Goal: Task Accomplishment & Management: Manage account settings

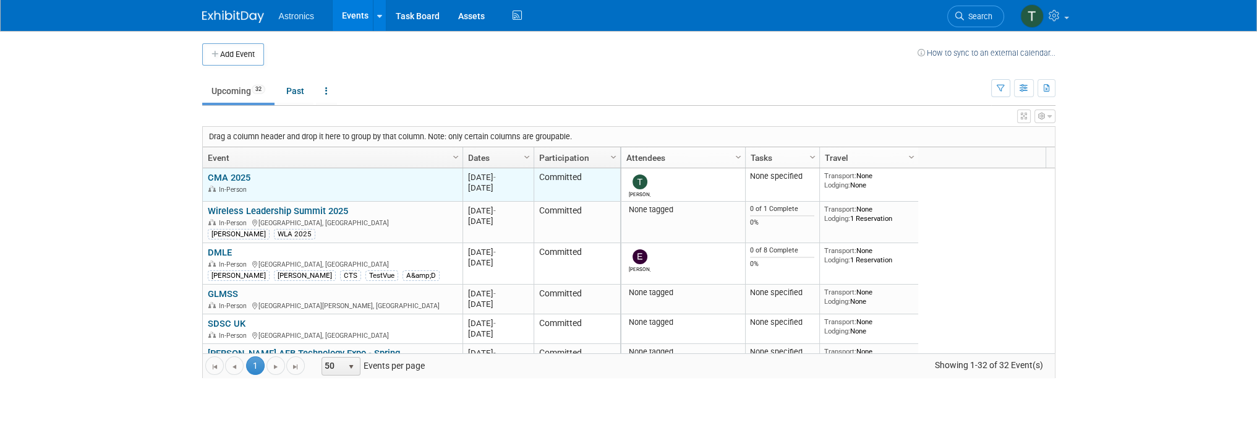
click at [228, 176] on link "CMA 2025" at bounding box center [229, 177] width 43 height 11
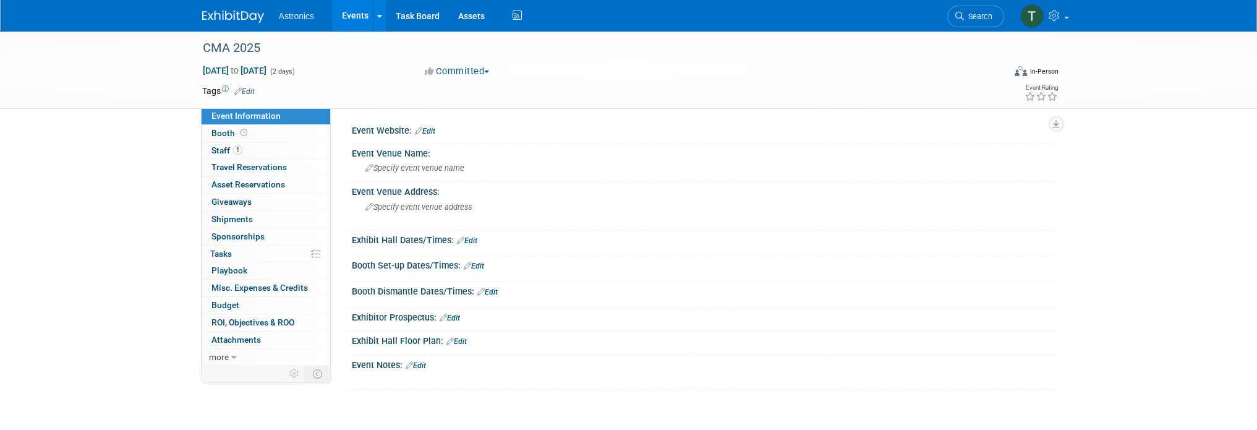
click at [423, 131] on link "Edit" at bounding box center [425, 131] width 20 height 9
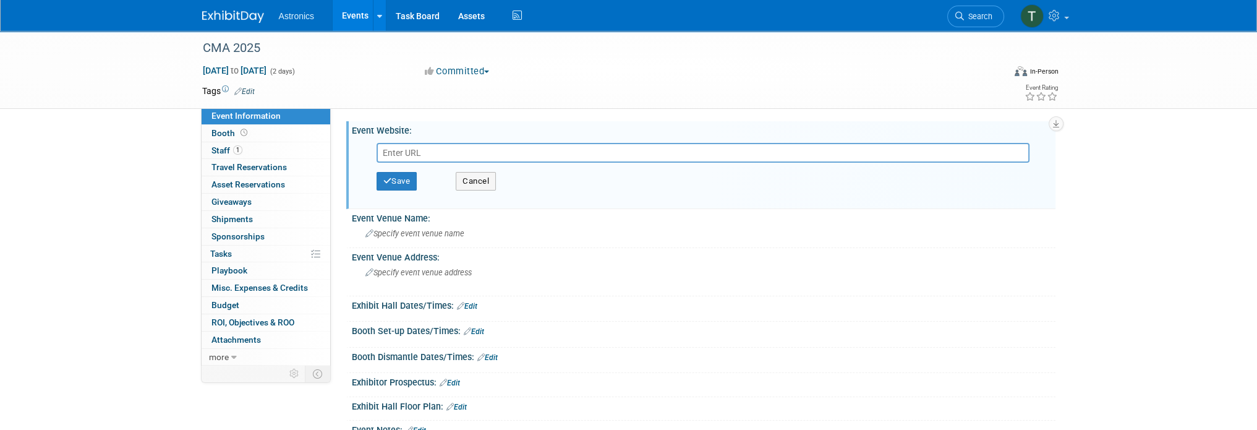
paste input "[URL][DOMAIN_NAME]"
type input "[URL][DOMAIN_NAME]"
click at [394, 187] on button "Save" at bounding box center [397, 181] width 41 height 19
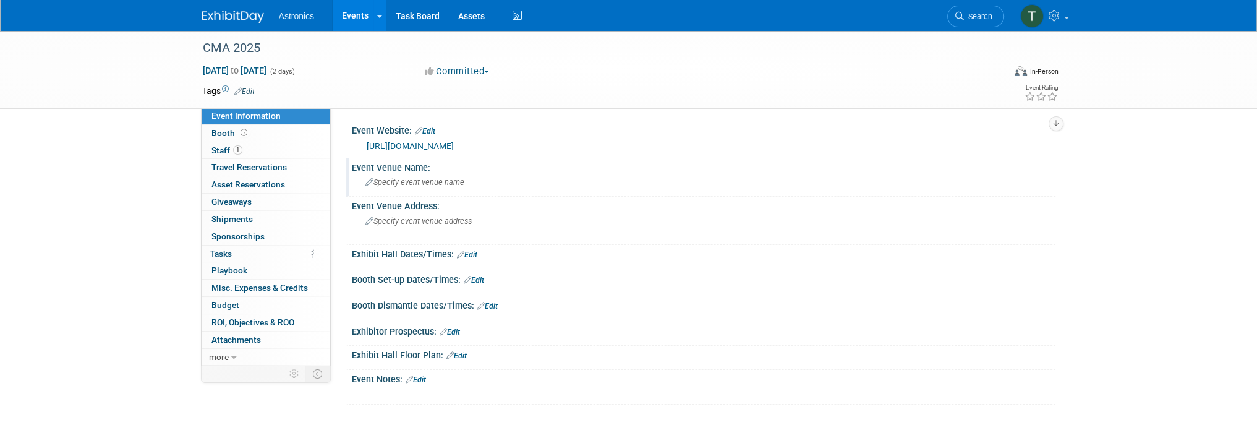
click at [369, 181] on icon at bounding box center [370, 183] width 8 height 8
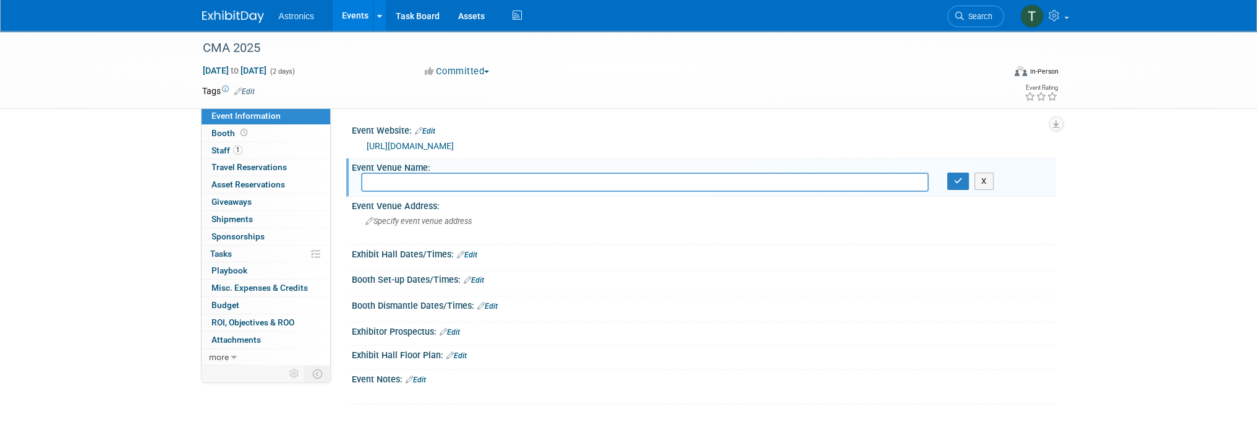
paste input "[GEOGRAPHIC_DATA] i"
type input "[GEOGRAPHIC_DATA]"
click at [493, 137] on div "[URL][DOMAIN_NAME]" at bounding box center [703, 144] width 685 height 17
click at [952, 185] on button "button" at bounding box center [958, 181] width 22 height 17
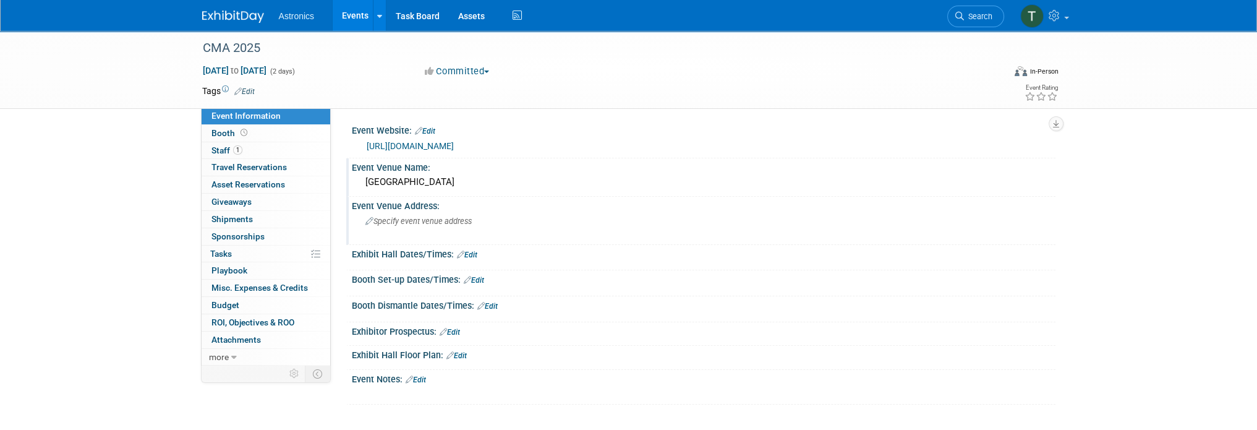
click at [396, 221] on span "Specify event venue address" at bounding box center [419, 220] width 106 height 9
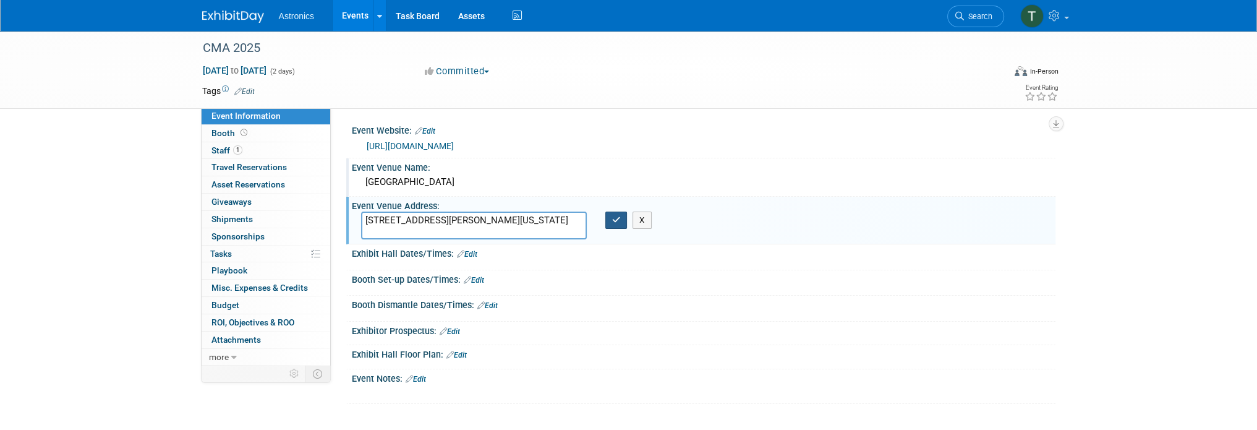
type textarea "[STREET_ADDRESS][PERSON_NAME][US_STATE]"
click at [623, 217] on button "button" at bounding box center [616, 220] width 22 height 17
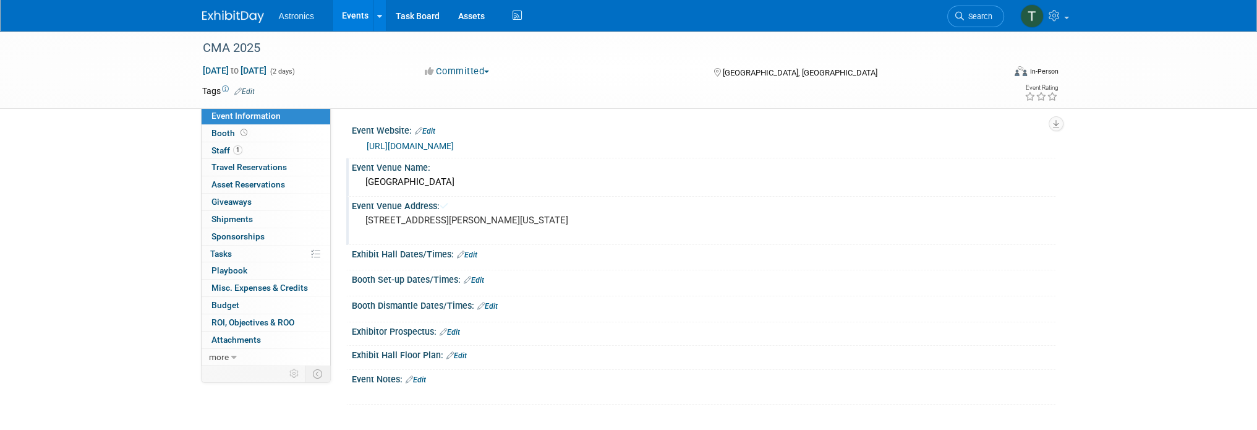
click at [389, 228] on div "[STREET_ADDRESS][PERSON_NAME][US_STATE]" at bounding box center [498, 226] width 275 height 28
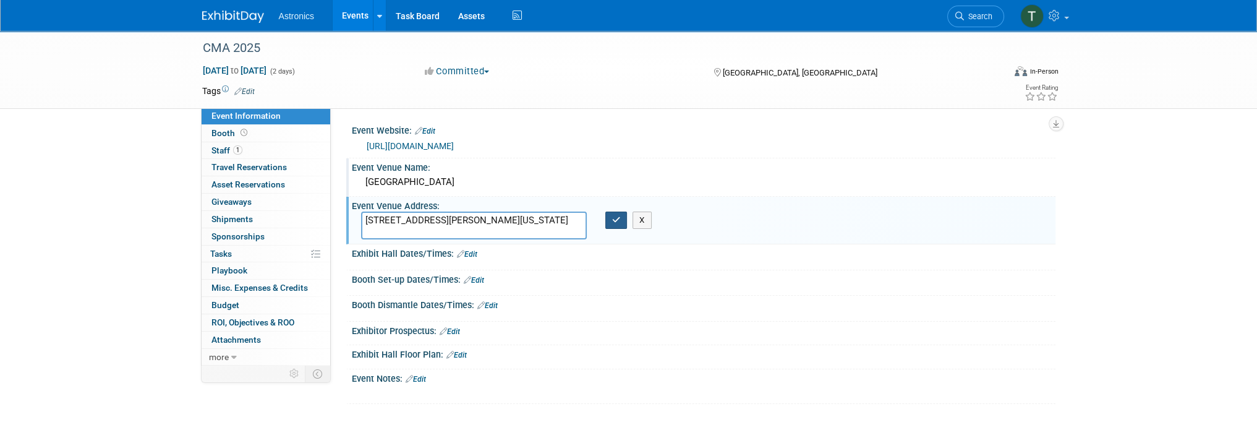
click at [612, 222] on icon "button" at bounding box center [616, 220] width 9 height 8
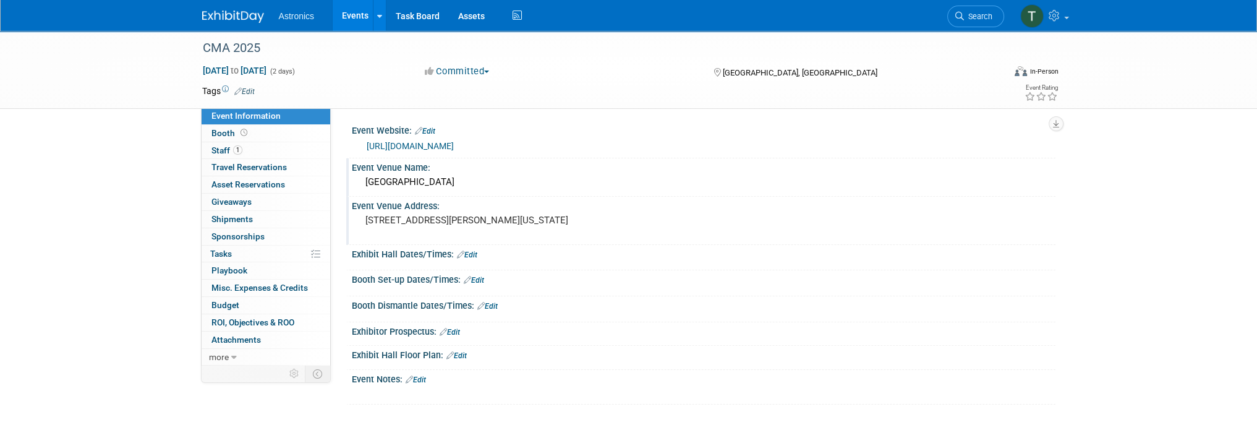
click at [452, 331] on link "Edit" at bounding box center [450, 332] width 20 height 9
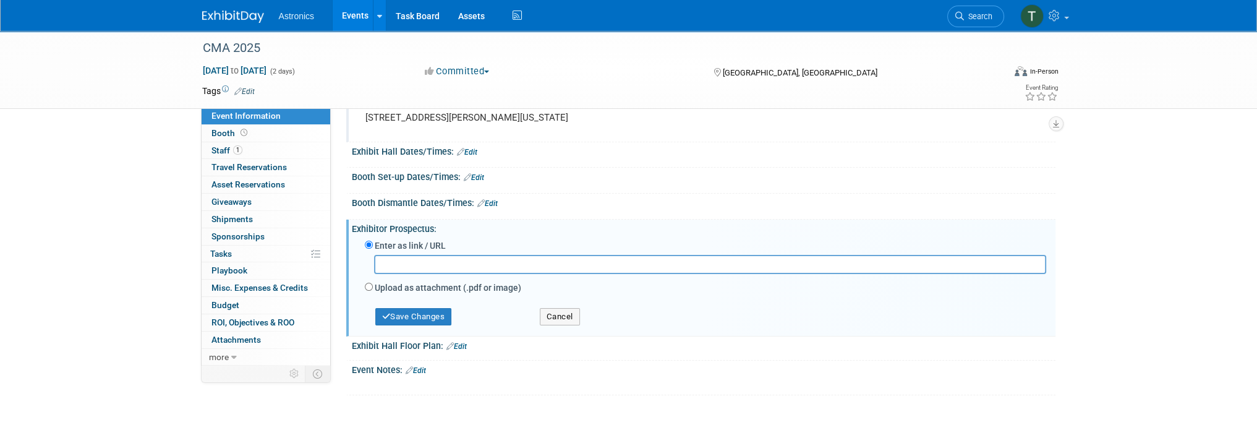
scroll to position [124, 0]
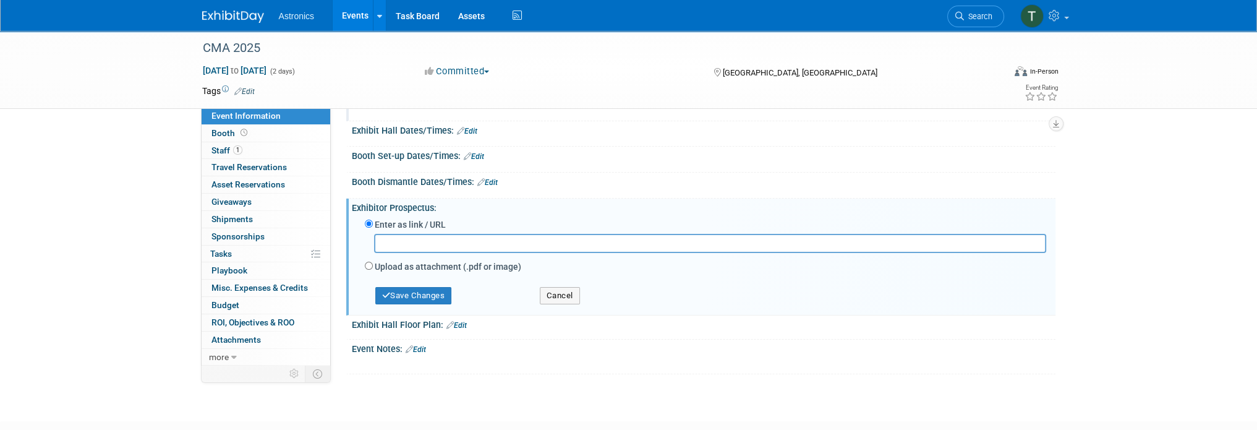
paste input "[URL][DOMAIN_NAME]"
type input "[URL][DOMAIN_NAME]"
click at [425, 288] on button "Save Changes" at bounding box center [413, 295] width 77 height 17
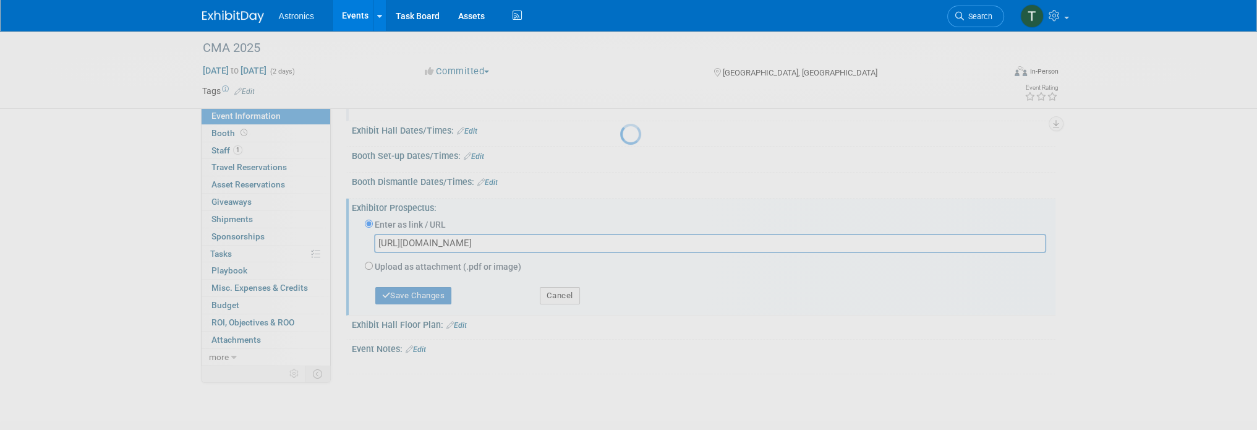
scroll to position [119, 0]
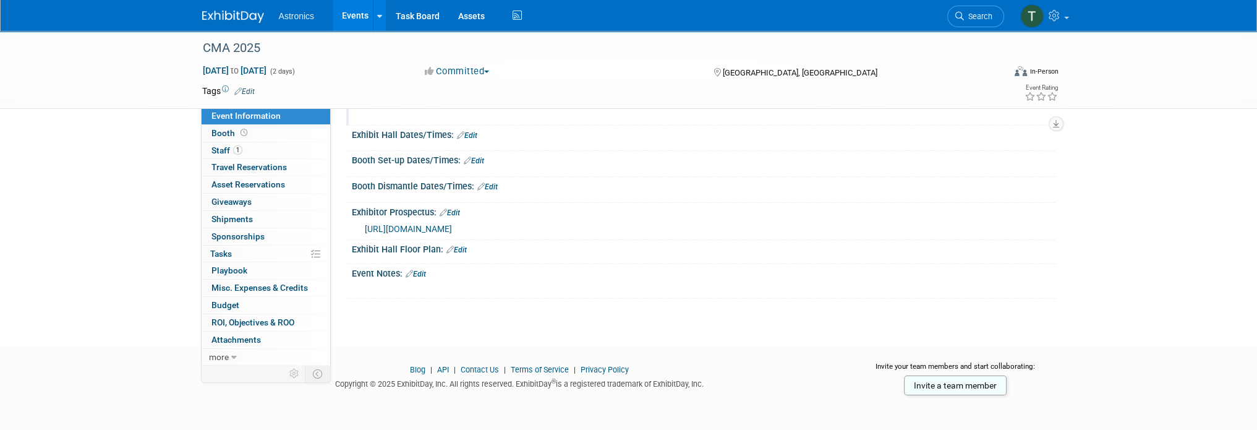
click at [423, 271] on link "Edit" at bounding box center [416, 274] width 20 height 9
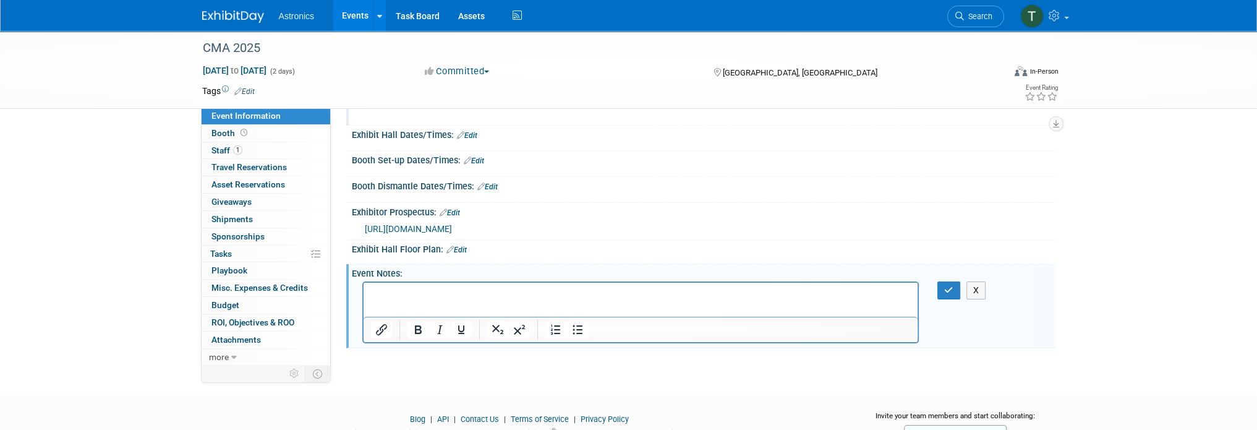
scroll to position [0, 0]
click at [393, 293] on p "Rich Text Area. Press ALT-0 for help." at bounding box center [640, 294] width 541 height 12
drag, startPoint x: 538, startPoint y: 294, endPoint x: 545, endPoint y: 289, distance: 8.9
click at [543, 289] on p "Free [PERSON_NAME] ride to the hotel. Just call" at bounding box center [640, 294] width 541 height 12
click at [525, 291] on p "Free [PERSON_NAME] ride to the hotel. Just call [PHONE_NUMBER]" at bounding box center [640, 294] width 541 height 12
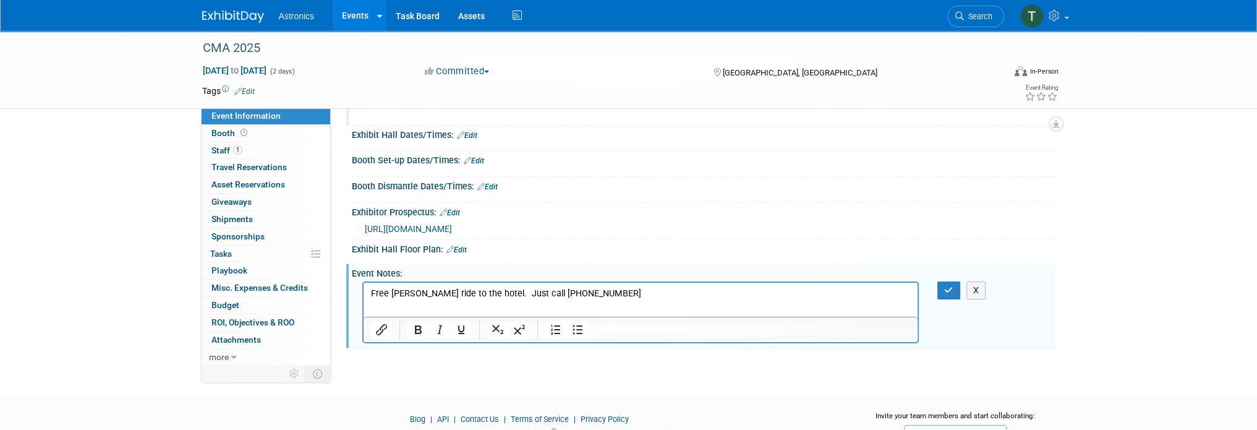
click at [519, 293] on p "Free [PERSON_NAME] ride to the hotel. Just call [PHONE_NUMBER]" at bounding box center [640, 294] width 541 height 12
click at [601, 291] on p "Free [PERSON_NAME] ride to the hotel. Just call [PHONE_NUMBER]" at bounding box center [640, 294] width 541 height 12
click at [938, 284] on button "button" at bounding box center [949, 290] width 23 height 18
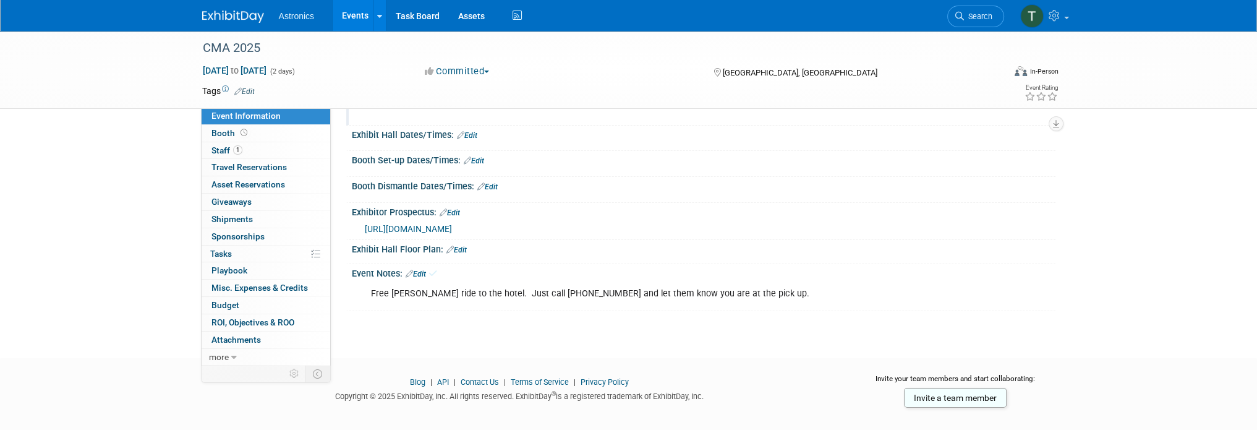
drag, startPoint x: 710, startPoint y: 291, endPoint x: 721, endPoint y: 291, distance: 11.1
click at [712, 291] on div "Free [PERSON_NAME] ride to the hotel. Just call [PHONE_NUMBER] and let them kno…" at bounding box center [640, 293] width 557 height 25
click at [420, 270] on link "Edit" at bounding box center [416, 274] width 20 height 9
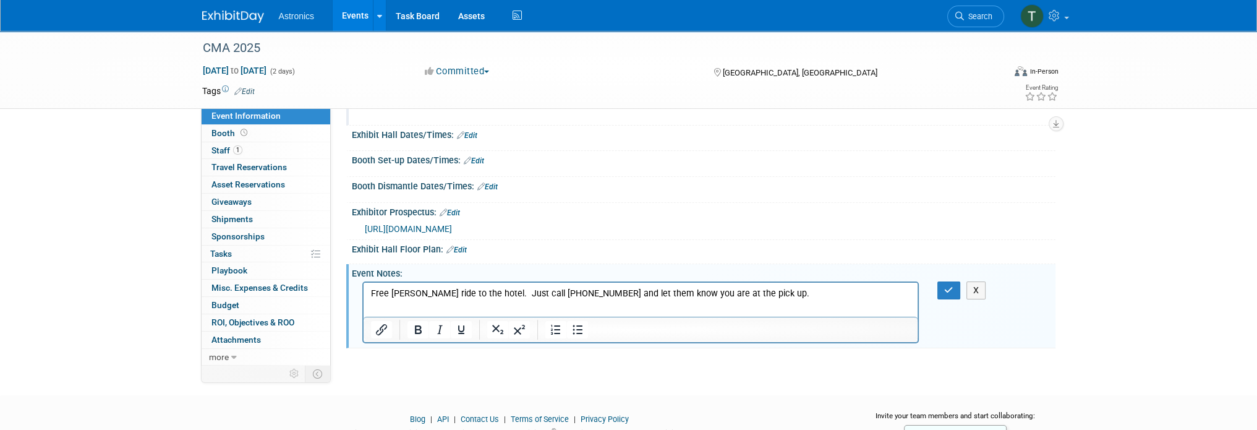
click at [407, 294] on p "Free [PERSON_NAME] ride to the hotel. Just call [PHONE_NUMBER] and let them kno…" at bounding box center [640, 294] width 541 height 12
drag, startPoint x: 470, startPoint y: 293, endPoint x: 359, endPoint y: 284, distance: 111.0
click at [363, 284] on html "Free Bus ride to the hotel. Just call [PHONE_NUMBER] and let them know you are …" at bounding box center [640, 291] width 555 height 17
click at [427, 330] on button "Bold" at bounding box center [418, 329] width 21 height 17
click at [439, 300] on html "Free Bus ride to the hotel. Just call [PHONE_NUMBER] and let them know you are …" at bounding box center [640, 291] width 555 height 17
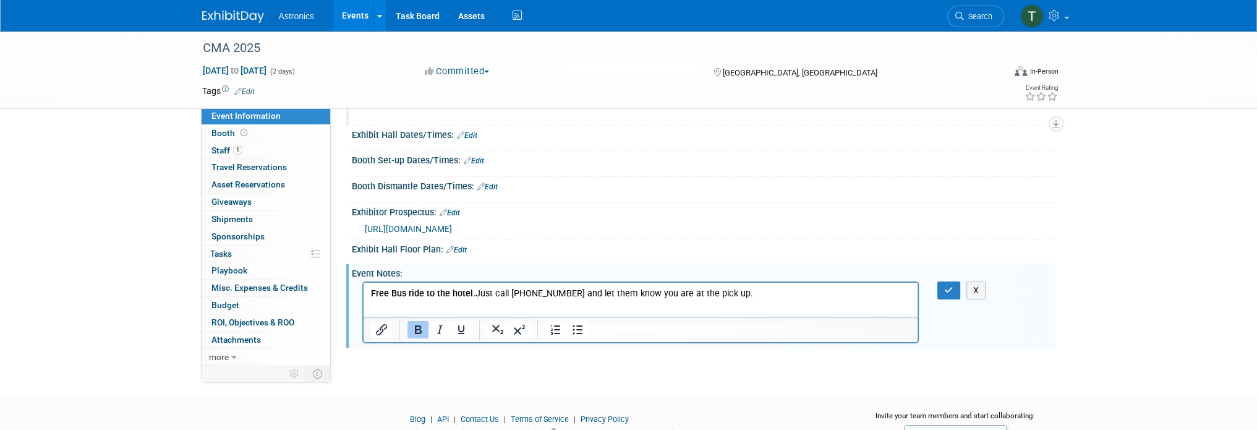
click at [476, 291] on p "Free Bus ride to the hotel. Just call [PHONE_NUMBER] and let them know you are …" at bounding box center [640, 294] width 541 height 12
click at [761, 299] on p "Free Bus ride to the hotel. Just call [PHONE_NUMBER] and let them know you are …" at bounding box center [640, 294] width 541 height 12
click at [767, 296] on p "Free Bus ride to the hotel. Just call [PHONE_NUMBER] and let them know you are …" at bounding box center [640, 294] width 541 height 12
click at [738, 295] on p "Free Bus ride to the hotel. Just call [PHONE_NUMBER] and let them know you are …" at bounding box center [640, 294] width 541 height 12
click at [743, 296] on p "Free Bus ride to the hotel. Just call [PHONE_NUMBER] and let them know you are …" at bounding box center [640, 294] width 541 height 12
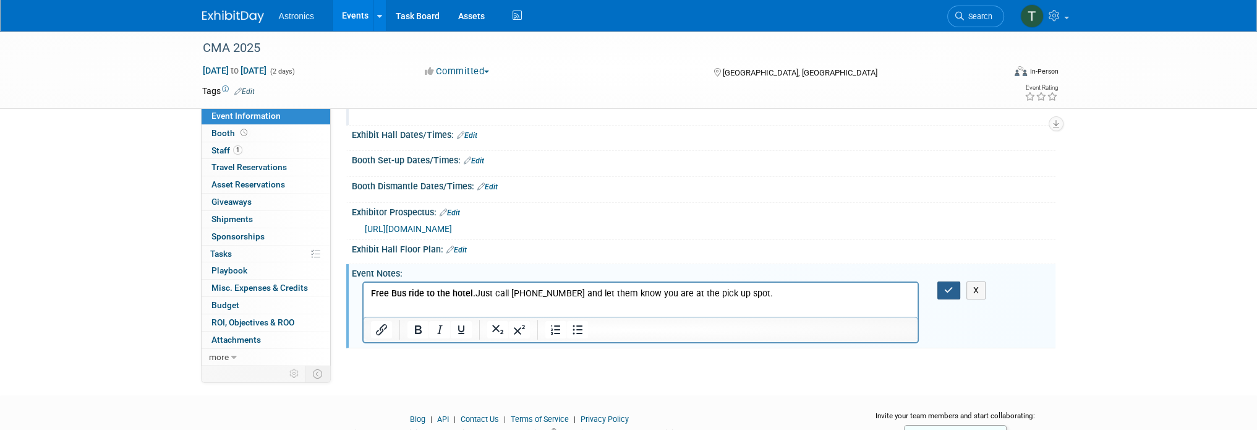
click at [943, 288] on button "button" at bounding box center [949, 290] width 23 height 18
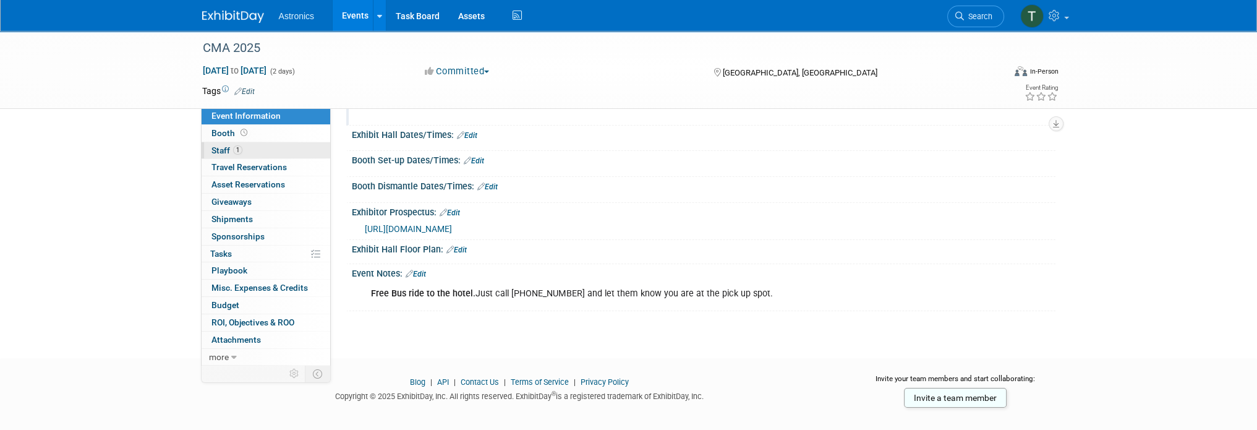
click at [223, 150] on span "Staff 1" at bounding box center [227, 150] width 31 height 10
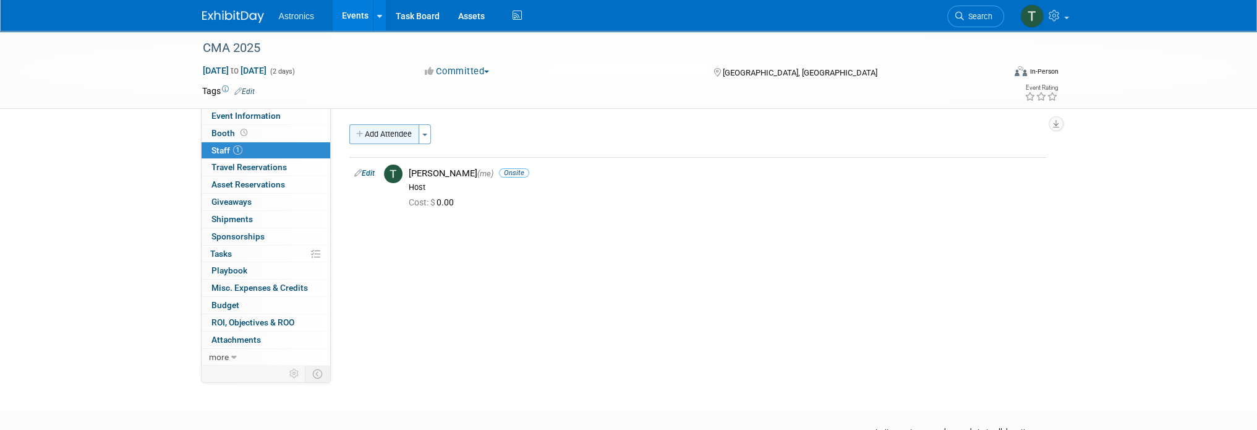
click at [388, 132] on button "Add Attendee" at bounding box center [384, 134] width 70 height 20
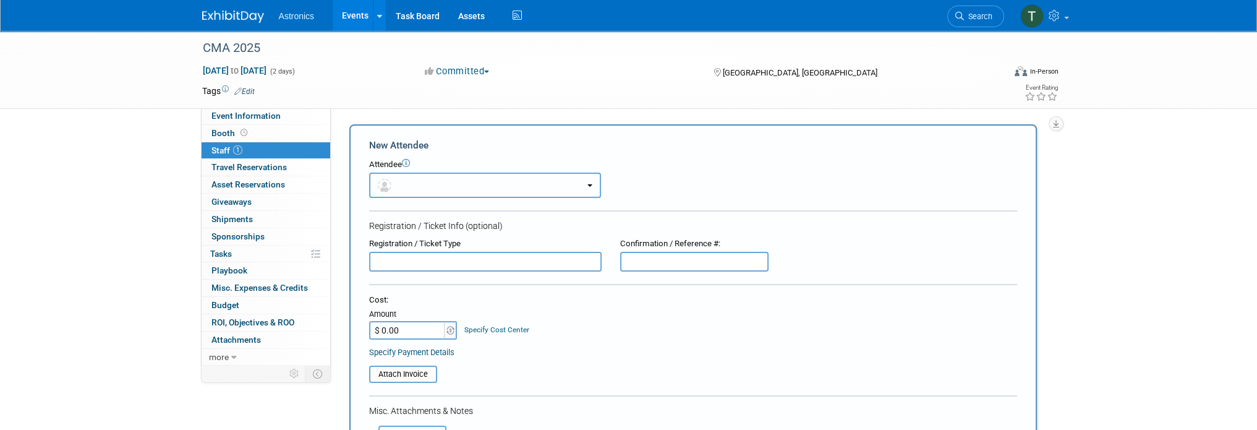
click at [406, 182] on button "button" at bounding box center [485, 185] width 232 height 25
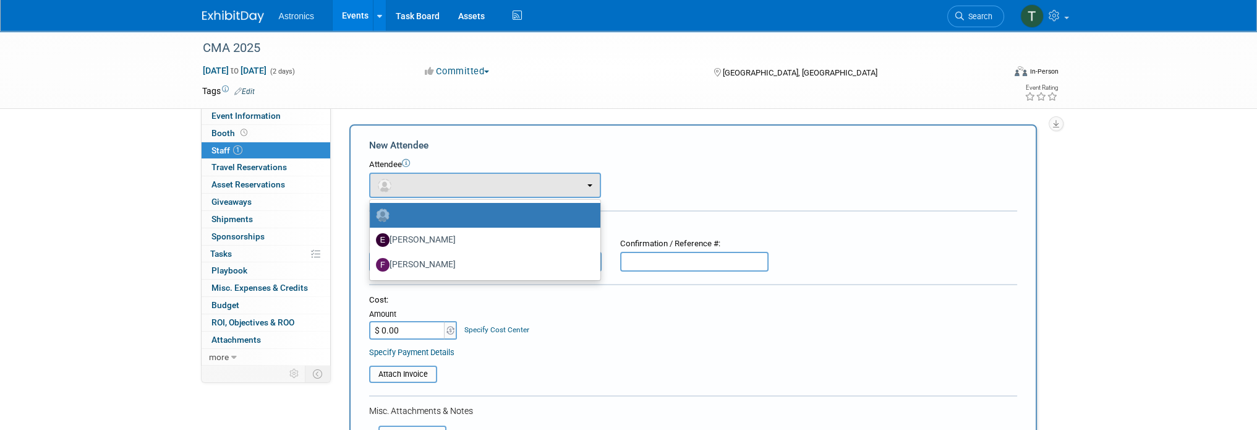
click at [453, 111] on div "Event Website: Edit [URL][DOMAIN_NAME] [URL][DOMAIN_NAME] Save Cancel Event Ven…" at bounding box center [693, 236] width 725 height 257
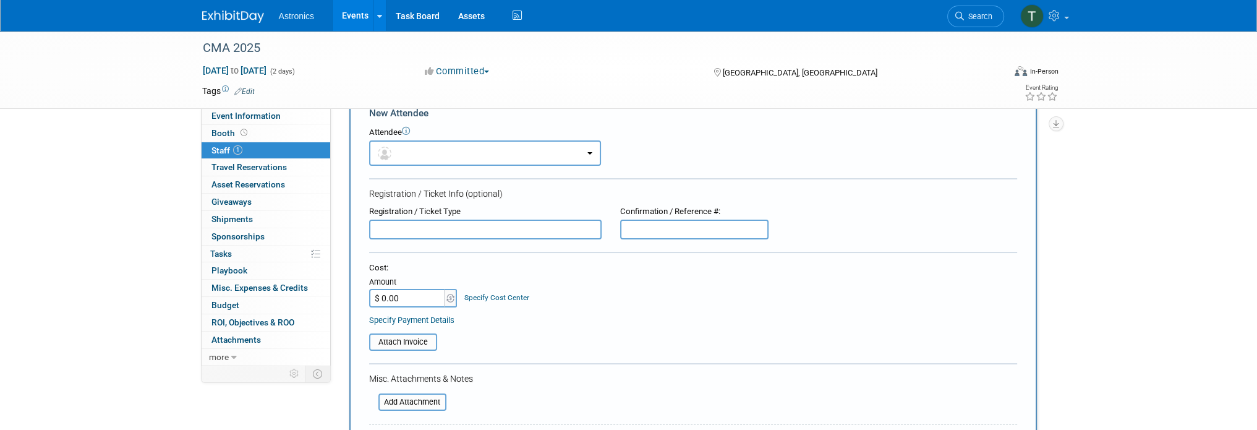
scroll to position [124, 0]
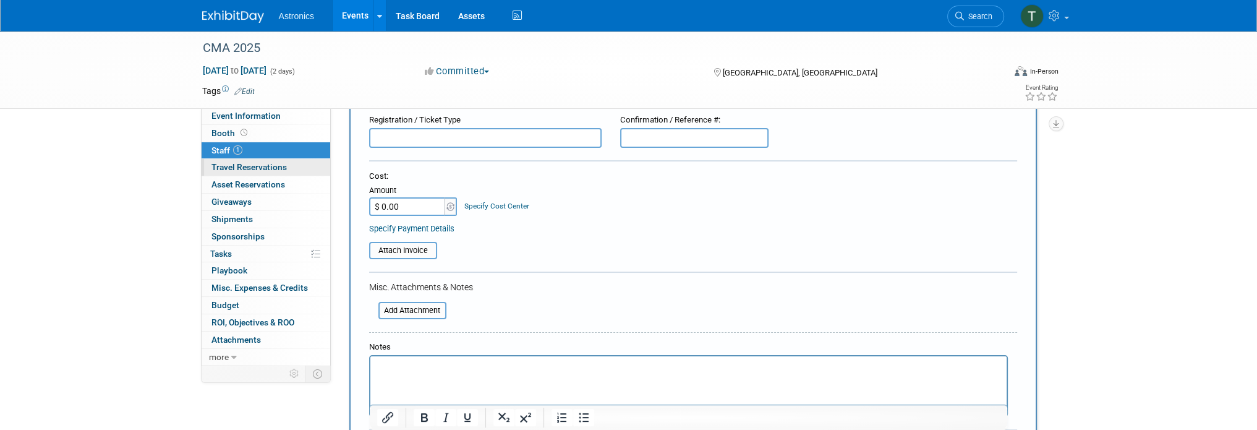
click at [262, 168] on span "Travel Reservations 0" at bounding box center [249, 167] width 75 height 10
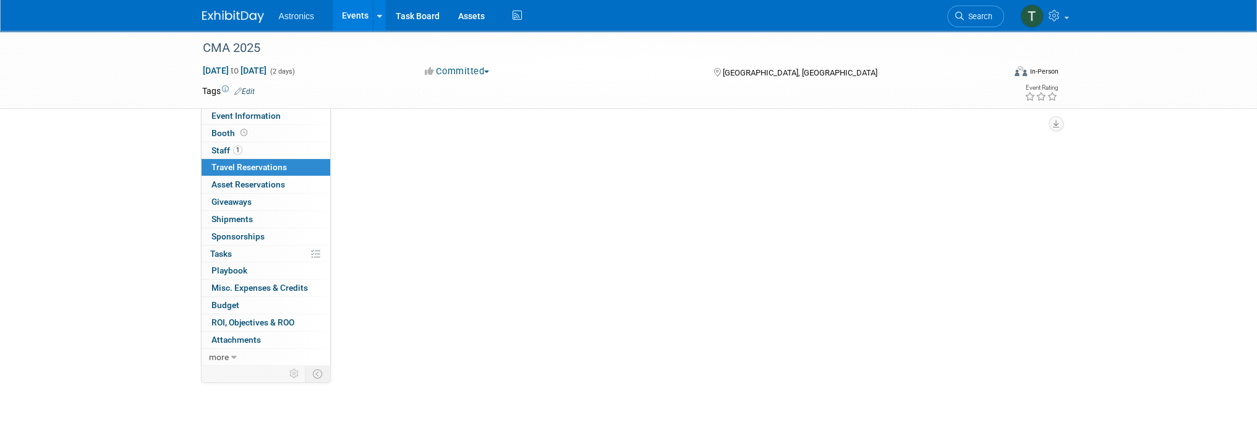
scroll to position [0, 0]
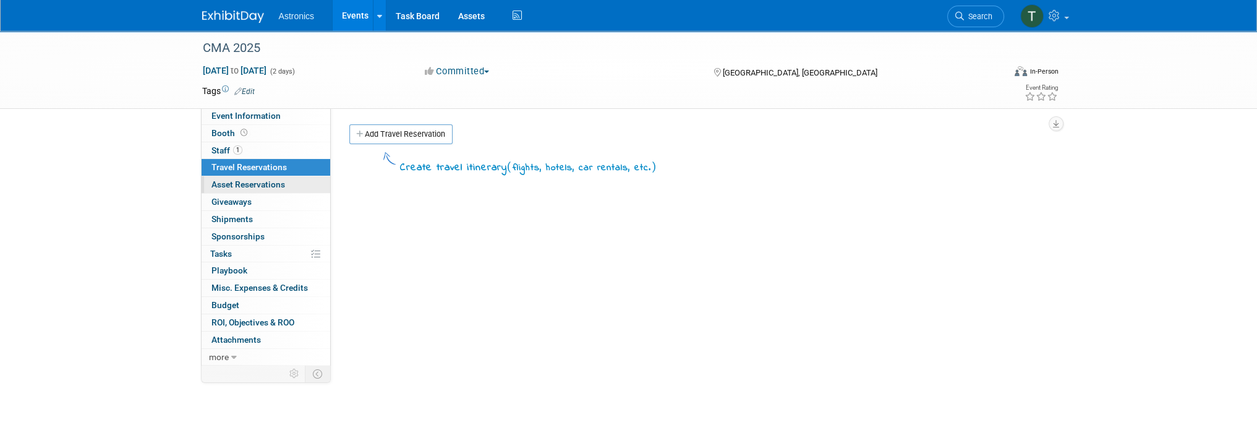
click at [253, 187] on span "Asset Reservations 0" at bounding box center [249, 184] width 74 height 10
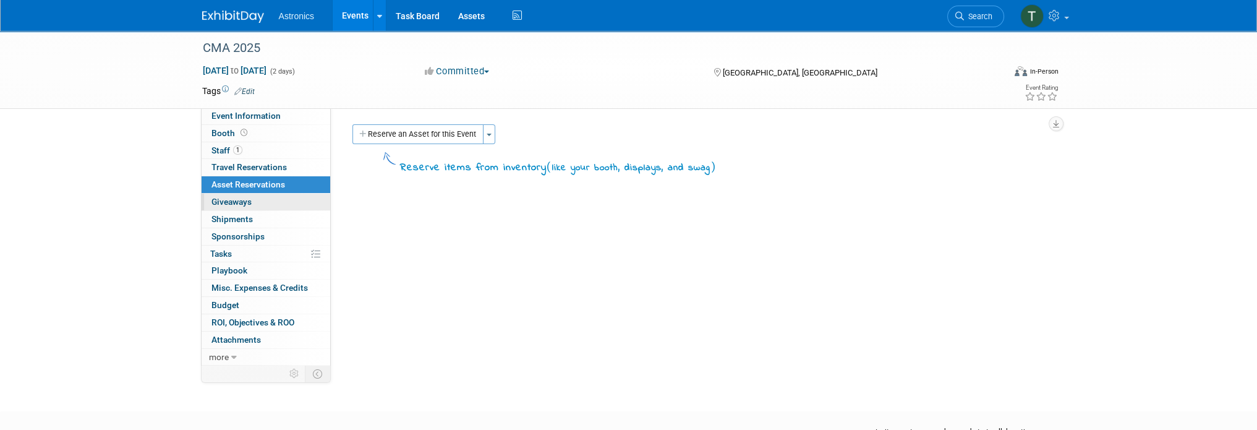
click at [242, 206] on span "Giveaways 0" at bounding box center [232, 202] width 40 height 10
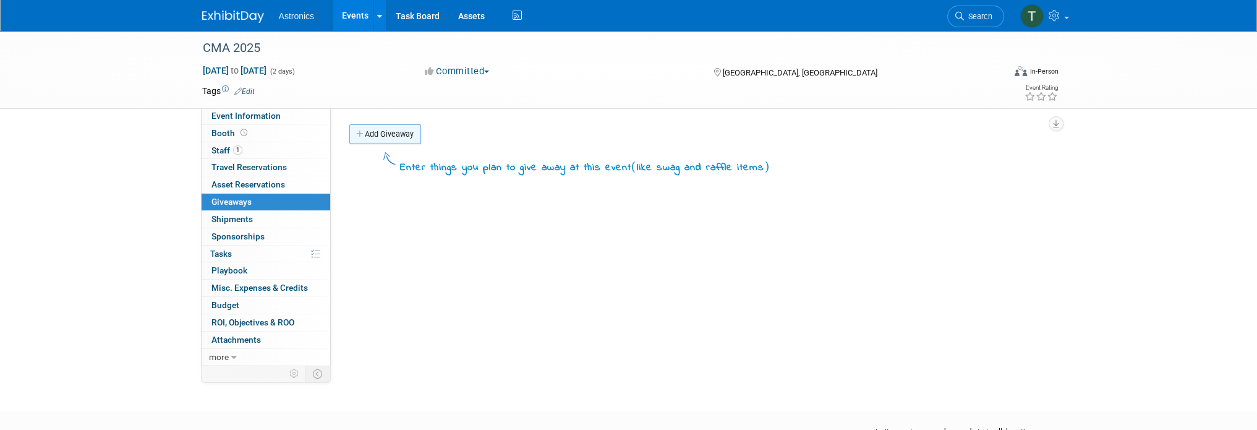
click at [383, 138] on link "Add Giveaway" at bounding box center [385, 134] width 72 height 20
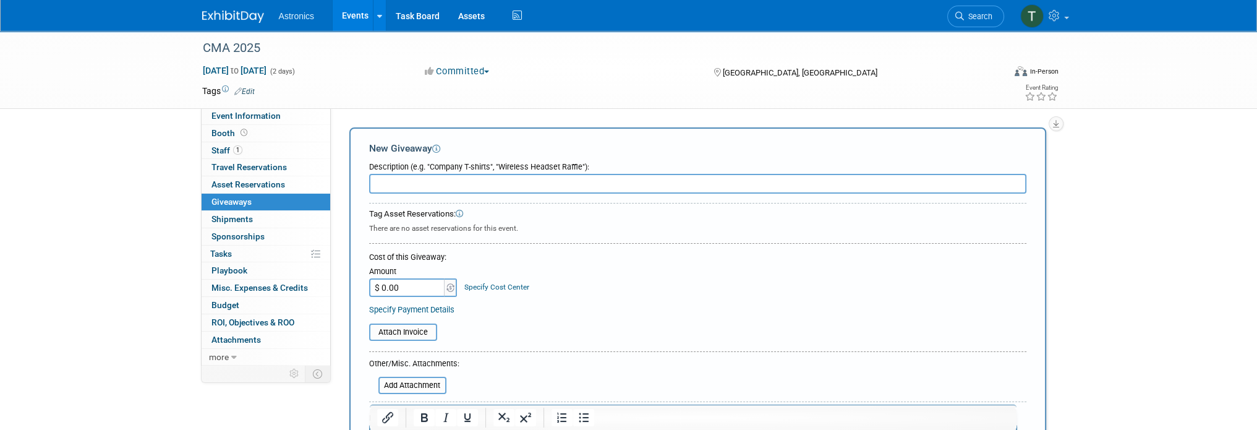
click at [392, 187] on input "text" at bounding box center [697, 184] width 657 height 20
type input "Tshirts"
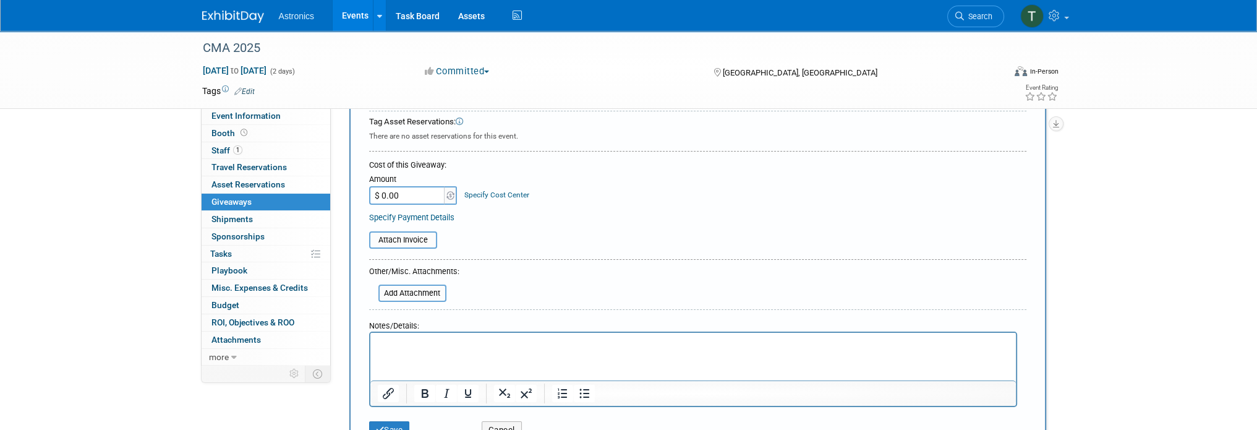
scroll to position [124, 0]
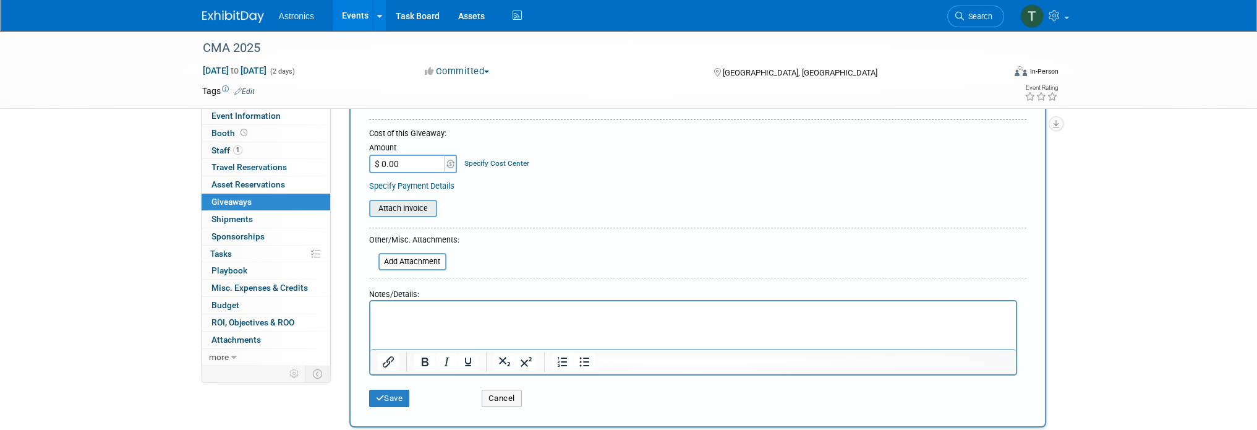
click at [394, 212] on input "file" at bounding box center [362, 208] width 147 height 15
click at [505, 223] on form "Description (e.g. "Company T-shirts", "Wireless Headset Raffle"): Tshirts Tag A…" at bounding box center [697, 222] width 657 height 381
click at [429, 319] on html at bounding box center [693, 309] width 646 height 17
paste body "Rich Text Area. Press ALT-0 for help."
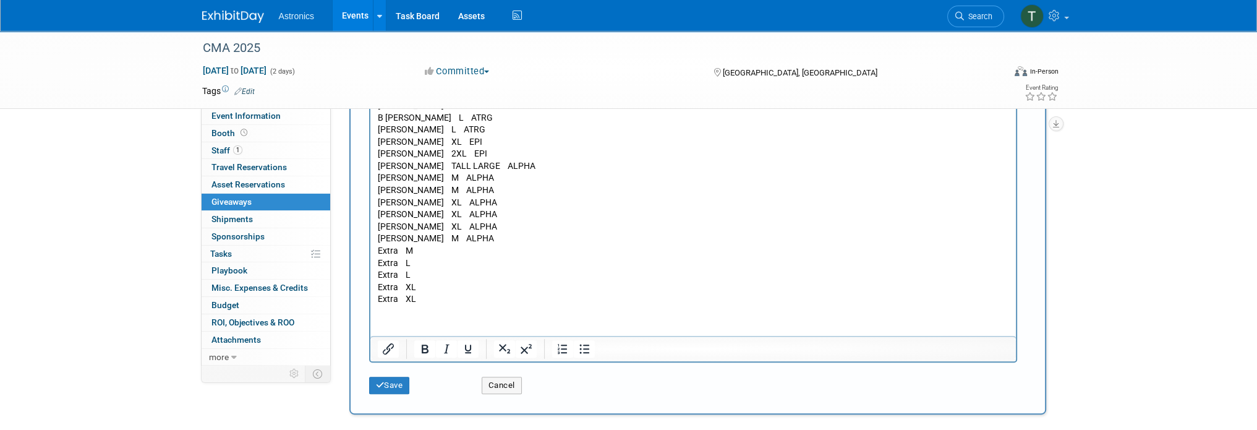
scroll to position [534, 0]
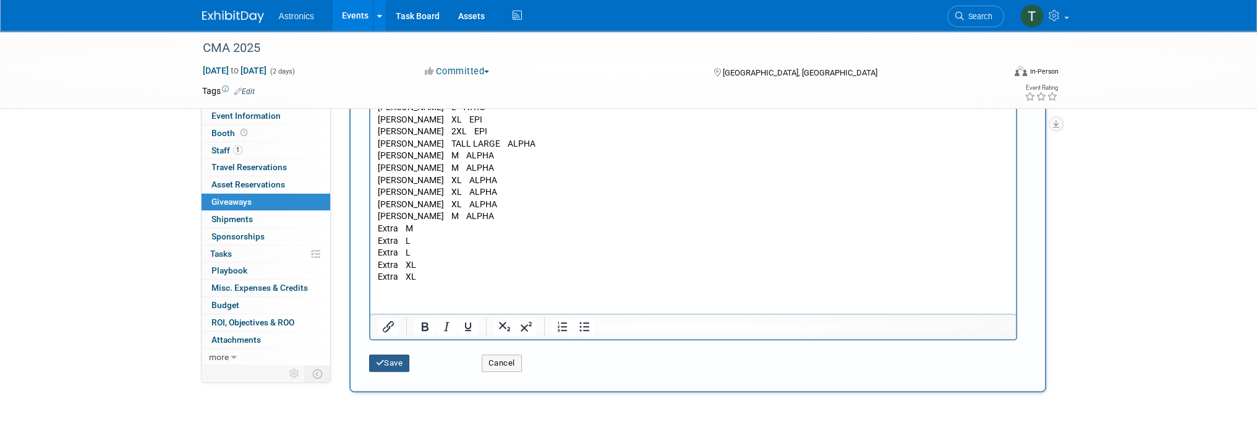
click at [380, 362] on icon "submit" at bounding box center [380, 363] width 9 height 8
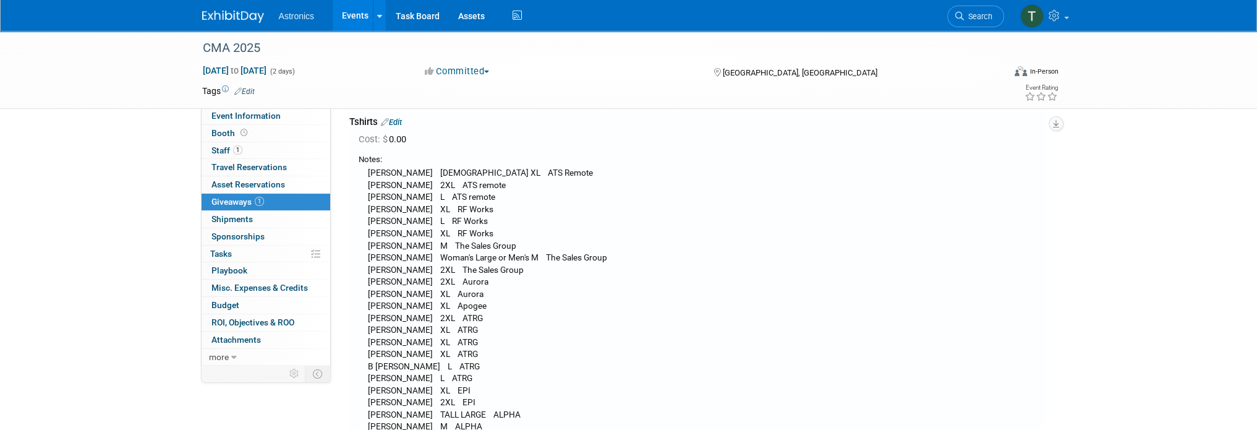
scroll to position [0, 0]
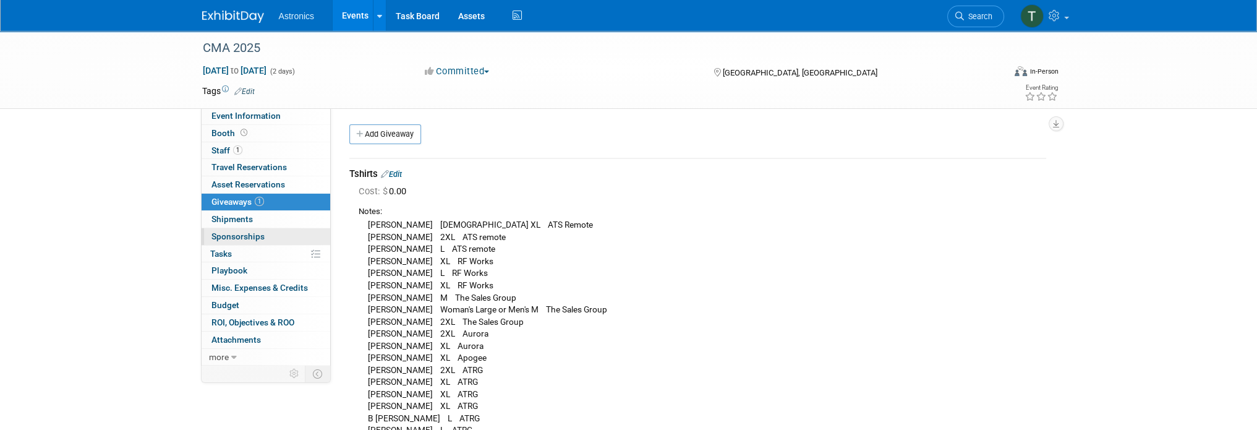
click at [242, 234] on span "Sponsorships 0" at bounding box center [238, 236] width 53 height 10
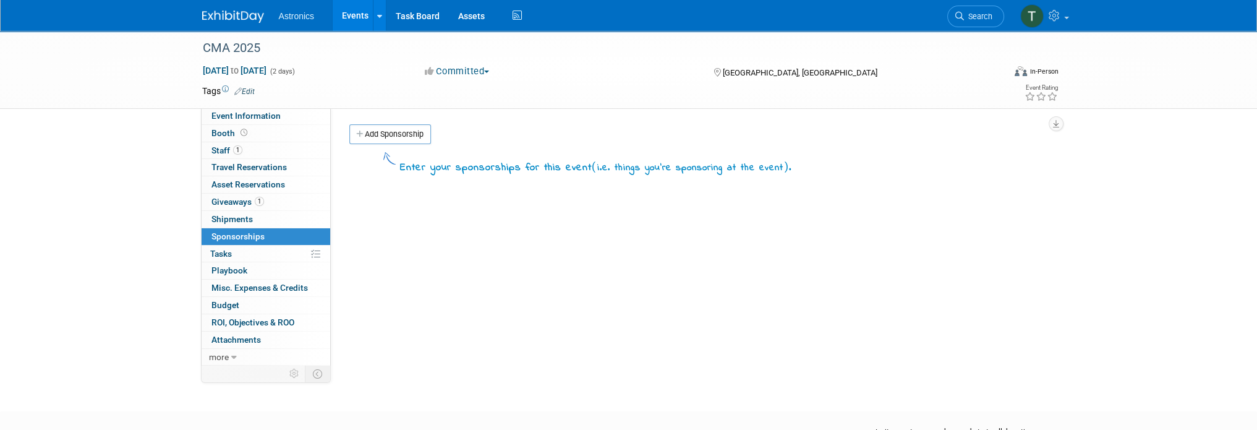
click at [235, 252] on link "0% Tasks 0%" at bounding box center [266, 254] width 129 height 17
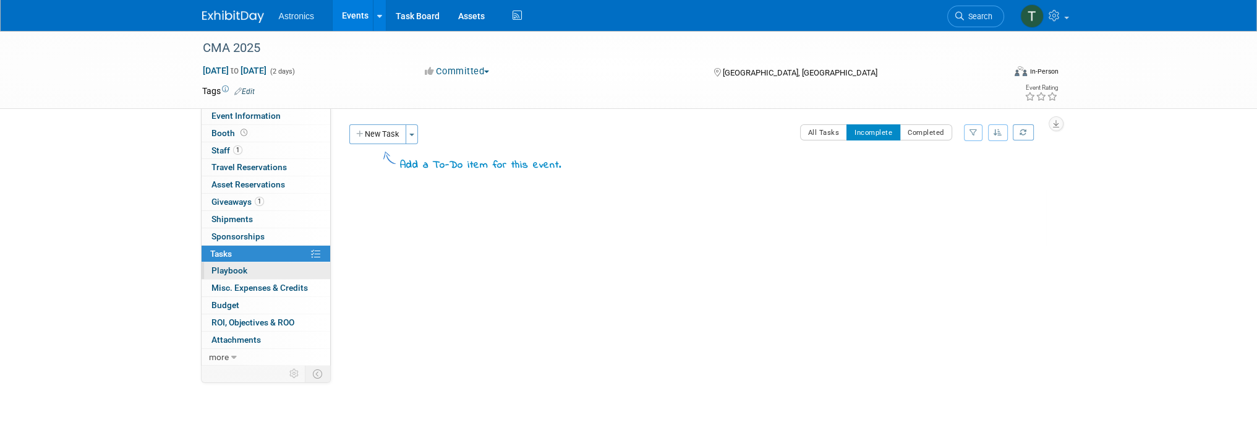
click at [240, 271] on span "Playbook 0" at bounding box center [230, 270] width 36 height 10
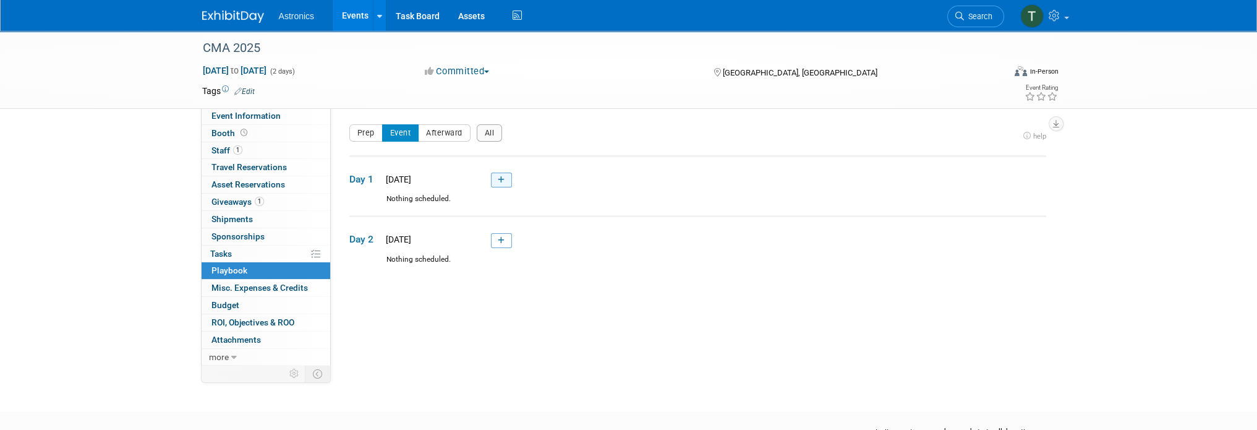
click at [505, 181] on link at bounding box center [501, 180] width 21 height 15
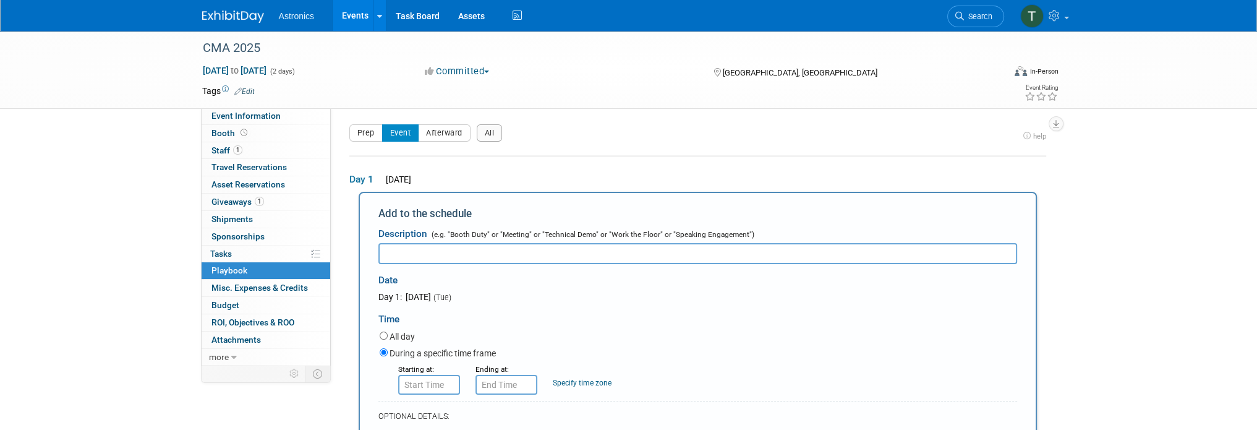
click at [391, 254] on input "text" at bounding box center [697, 253] width 639 height 21
click at [390, 254] on input "text" at bounding box center [697, 253] width 639 height 21
click at [368, 136] on button "Prep" at bounding box center [365, 132] width 33 height 17
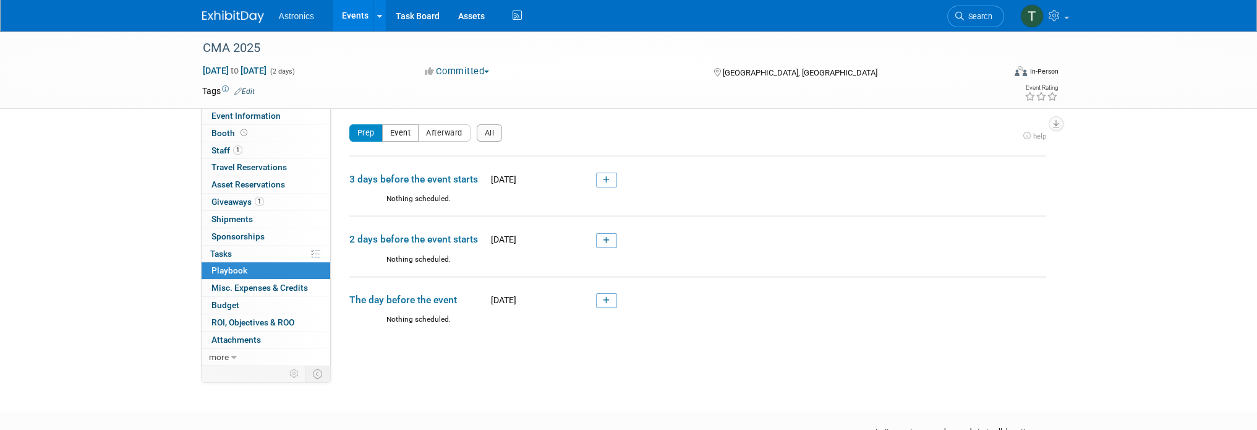
click at [409, 134] on button "Event" at bounding box center [400, 132] width 37 height 17
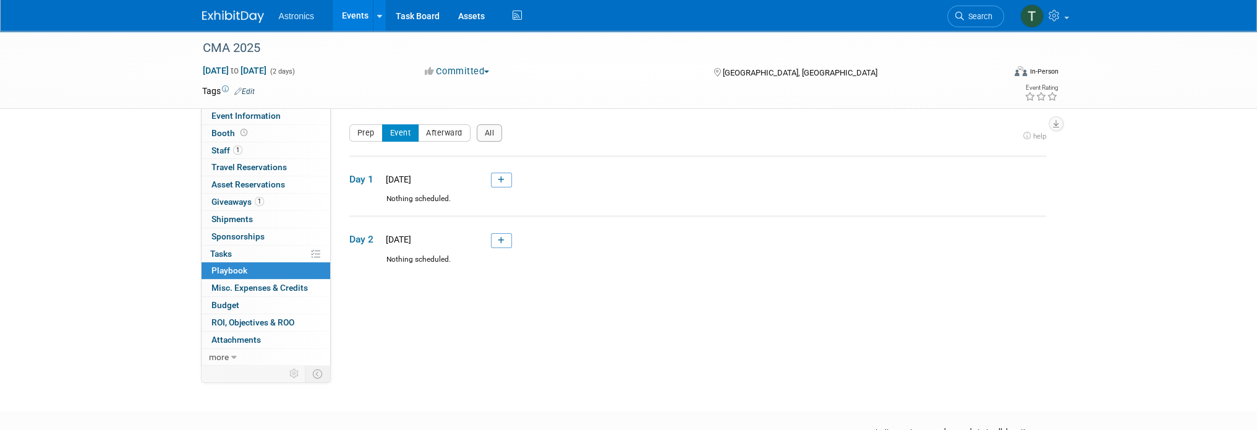
click at [666, 289] on div "Event Website: Edit [URL][DOMAIN_NAME] [URL][DOMAIN_NAME] Save Cancel Event Ven…" at bounding box center [693, 236] width 725 height 257
click at [222, 112] on span "Event Information" at bounding box center [246, 116] width 69 height 10
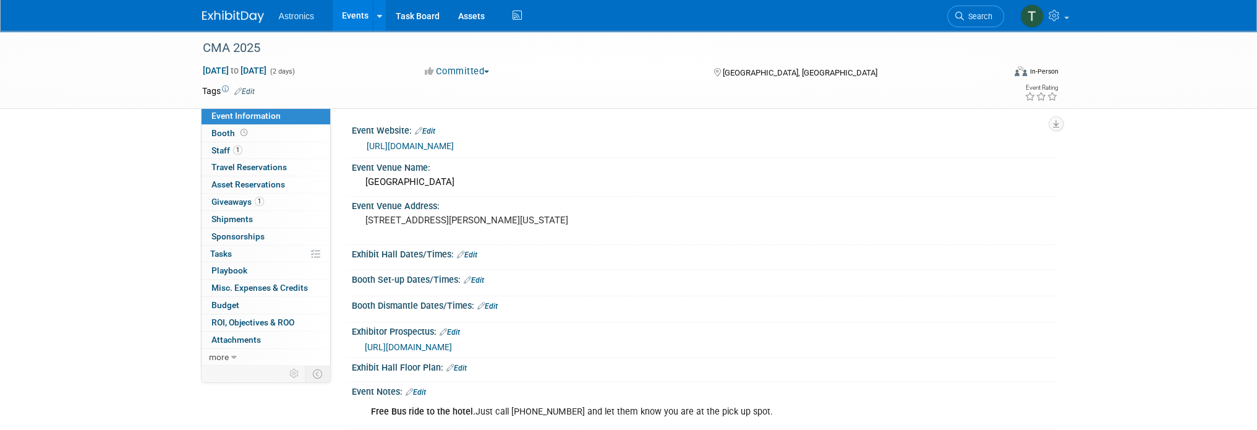
click at [471, 252] on link "Edit" at bounding box center [467, 254] width 20 height 9
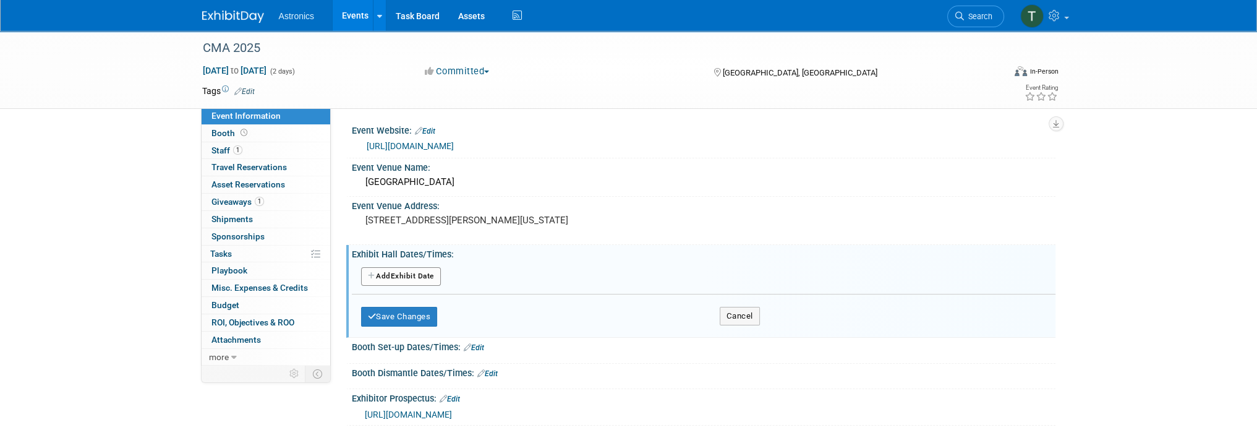
scroll to position [62, 0]
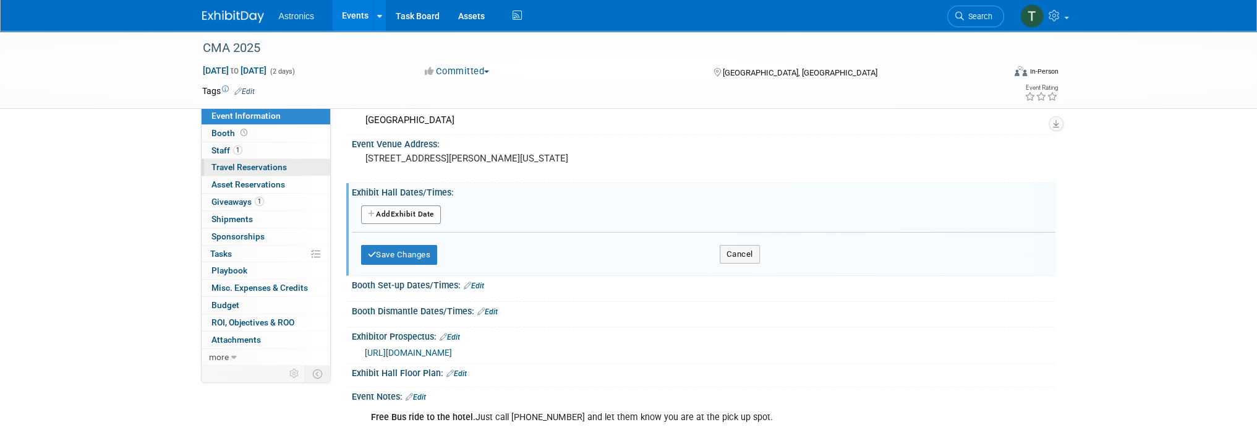
click at [242, 168] on span "Travel Reservations 0" at bounding box center [249, 167] width 75 height 10
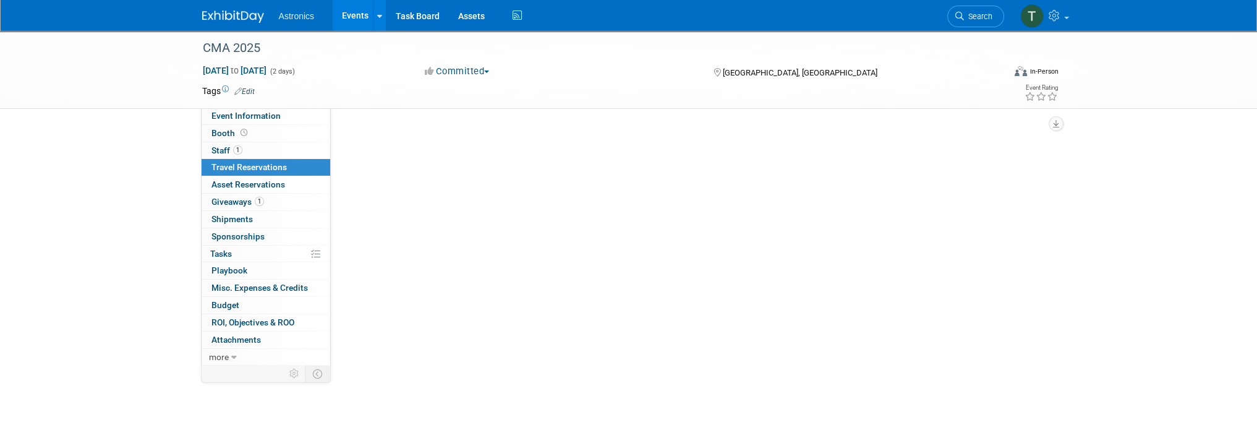
scroll to position [0, 0]
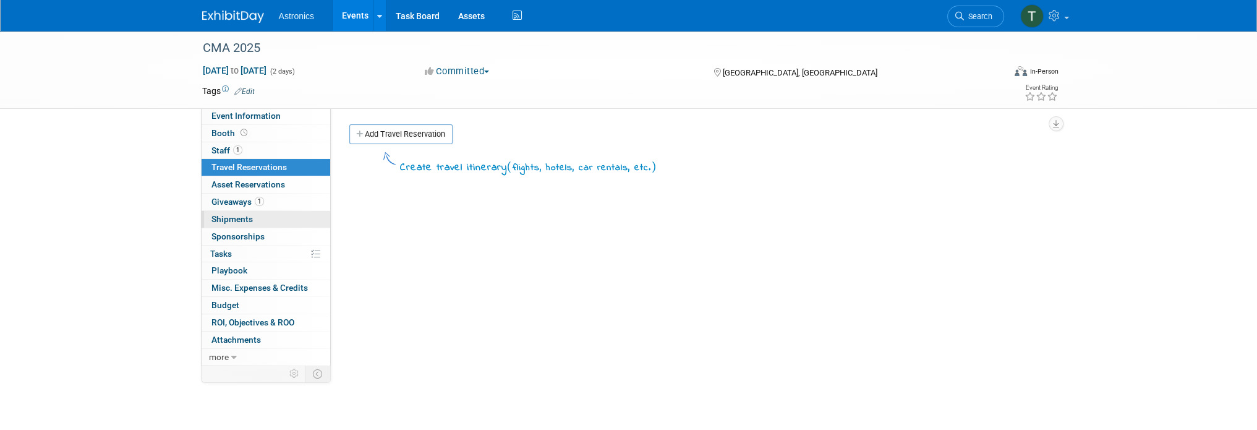
click at [224, 219] on span "Shipments 0" at bounding box center [232, 219] width 41 height 10
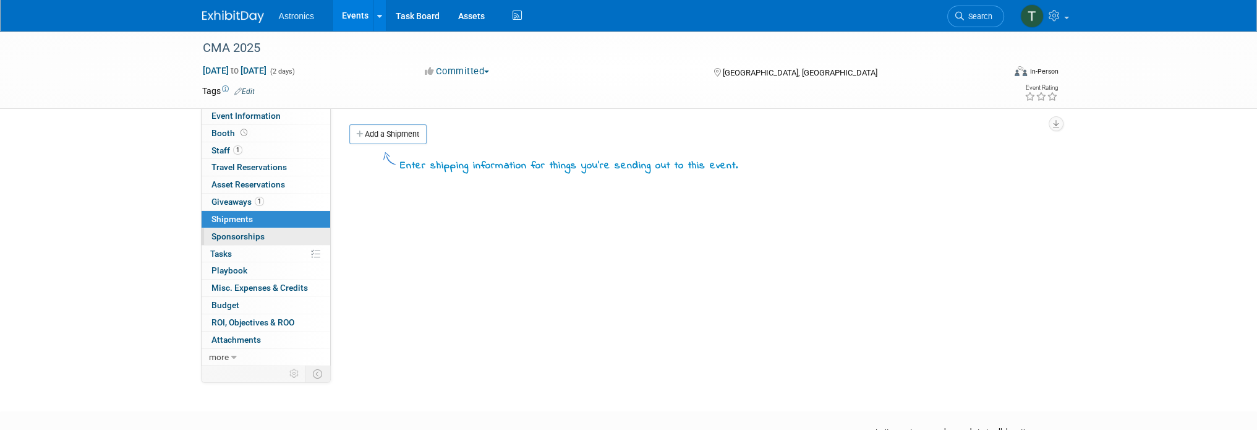
click at [223, 234] on span "Sponsorships 0" at bounding box center [238, 236] width 53 height 10
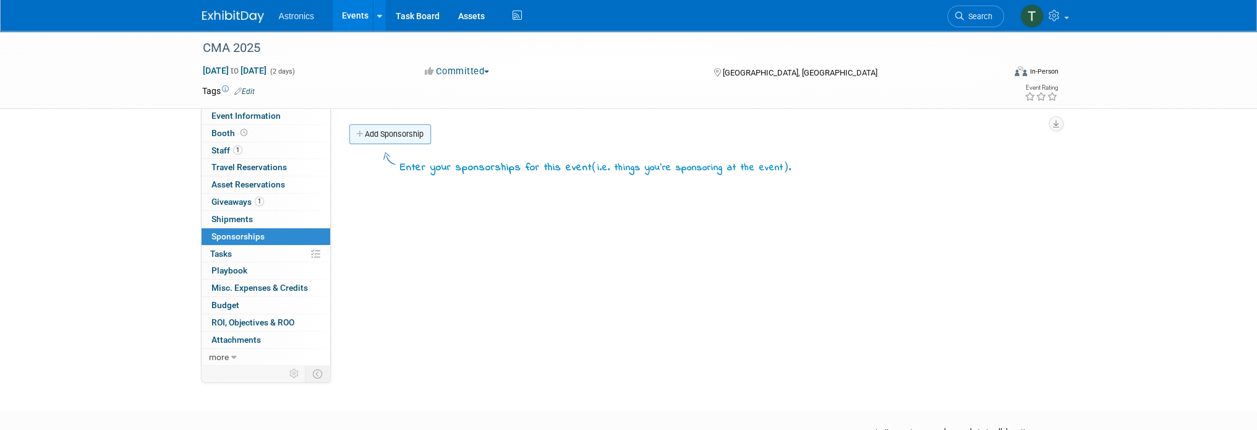
click at [382, 130] on link "Add Sponsorship" at bounding box center [390, 134] width 82 height 20
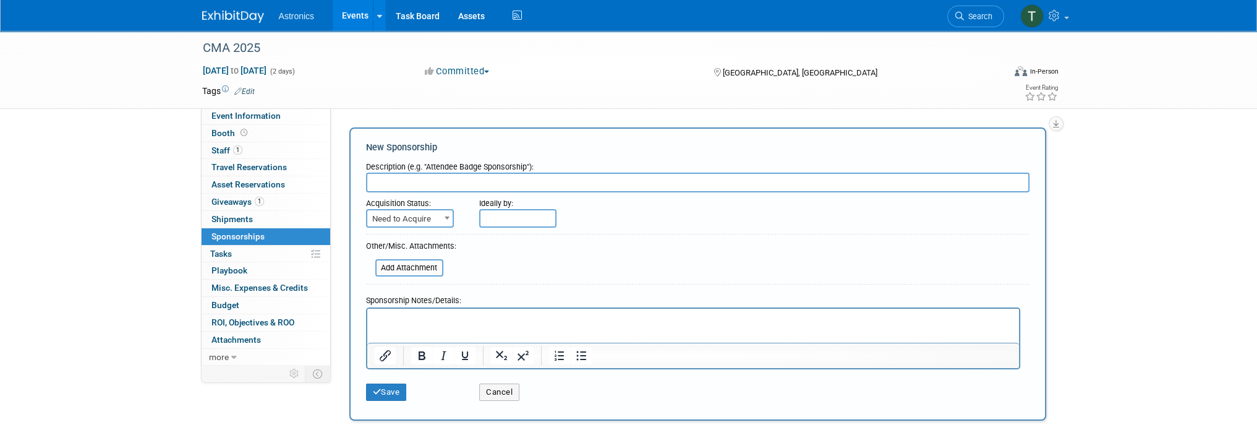
click at [377, 180] on input "text" at bounding box center [698, 183] width 664 height 20
type input "Presidents Reception"
click at [435, 217] on span "Need to Acquire" at bounding box center [409, 218] width 85 height 17
select select "2"
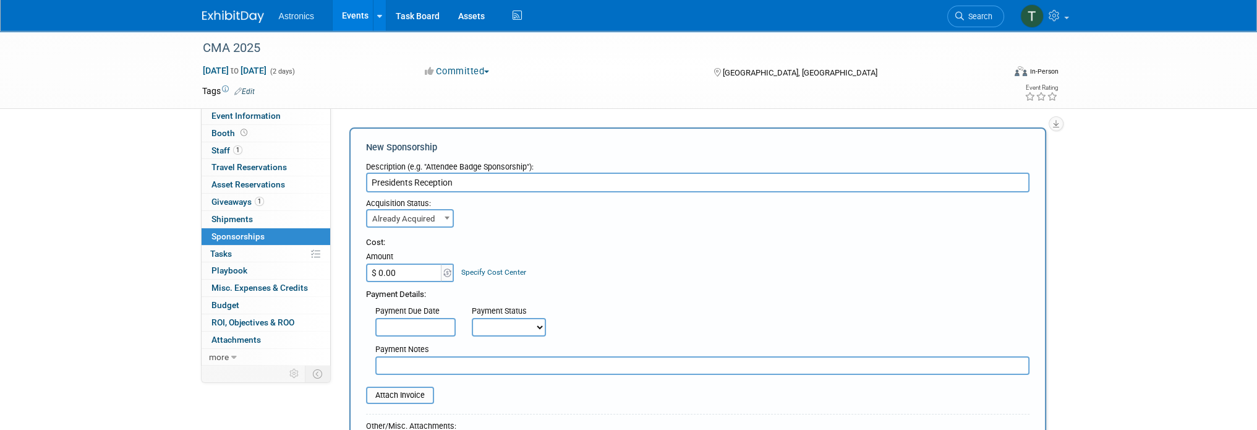
click at [479, 246] on div "Cost:" at bounding box center [698, 243] width 664 height 12
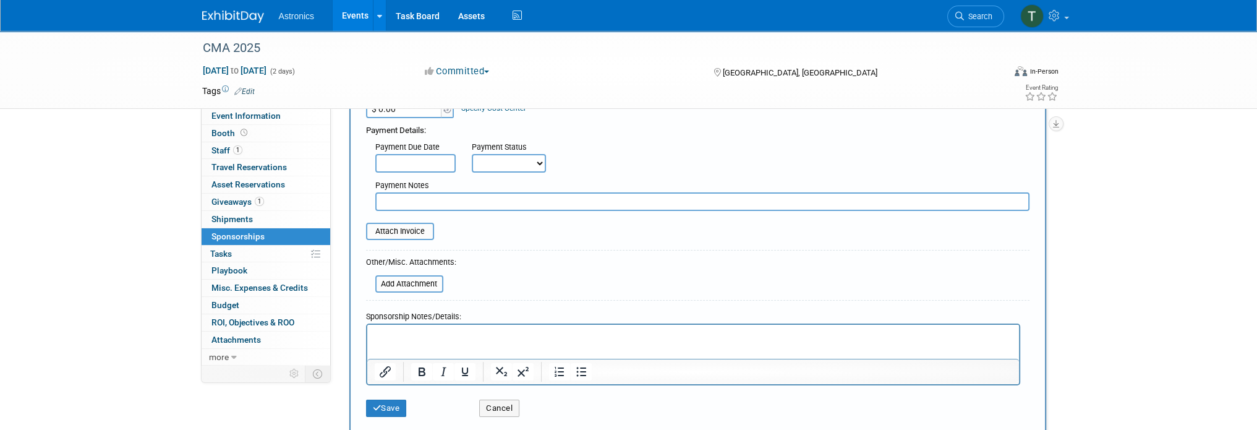
scroll to position [186, 0]
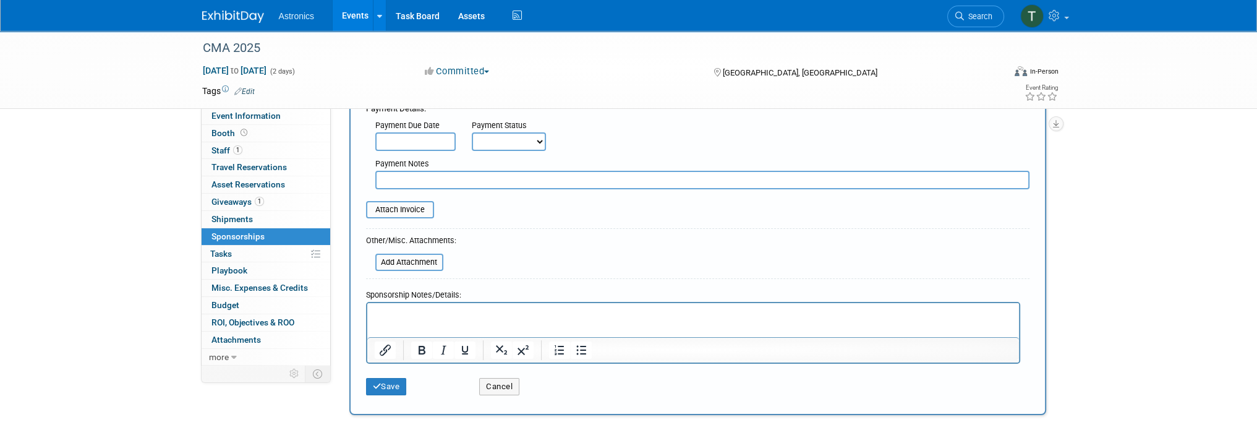
click at [383, 314] on p "Rich Text Area. Press ALT-0 for help." at bounding box center [693, 313] width 638 height 12
click at [393, 304] on html at bounding box center [693, 310] width 652 height 17
click at [399, 312] on p "Rich Text Area. Press ALT-0 for help." at bounding box center [693, 313] width 638 height 12
click at [398, 304] on html at bounding box center [693, 310] width 652 height 17
click at [370, 318] on html at bounding box center [693, 310] width 652 height 17
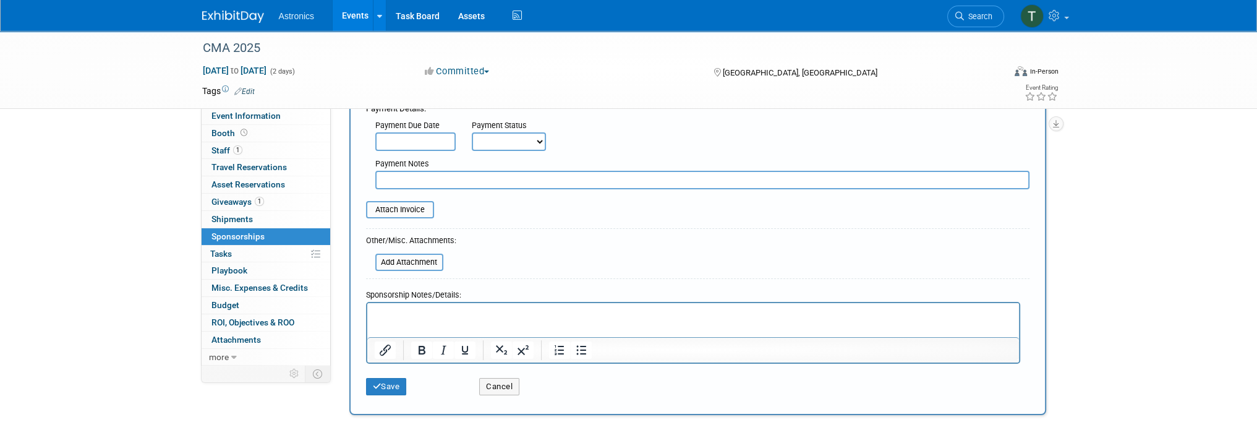
click at [382, 310] on p "Rich Text Area. Press ALT-0 for help." at bounding box center [693, 313] width 638 height 12
click at [389, 345] on icon "Insert/edit link" at bounding box center [385, 349] width 11 height 11
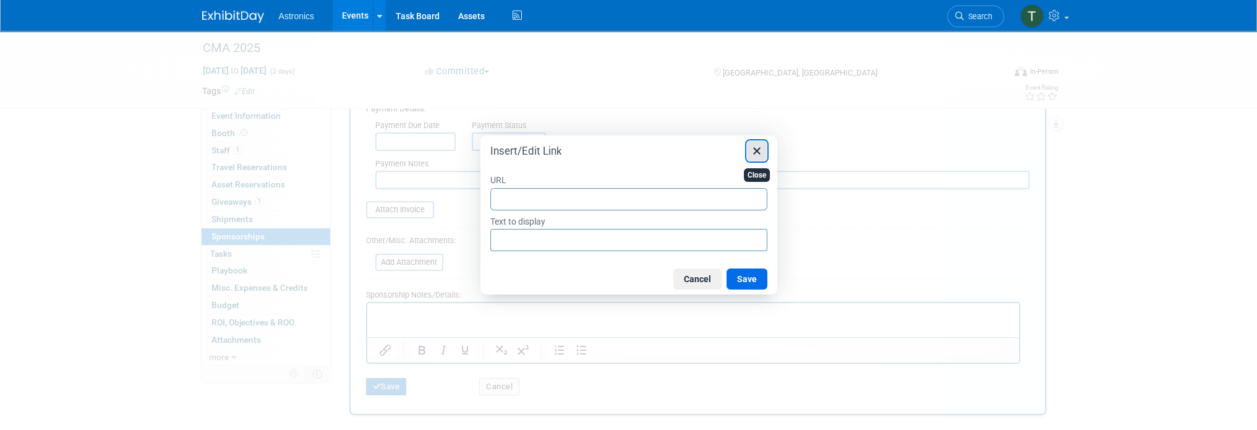
click at [754, 148] on icon "Close" at bounding box center [757, 150] width 15 height 15
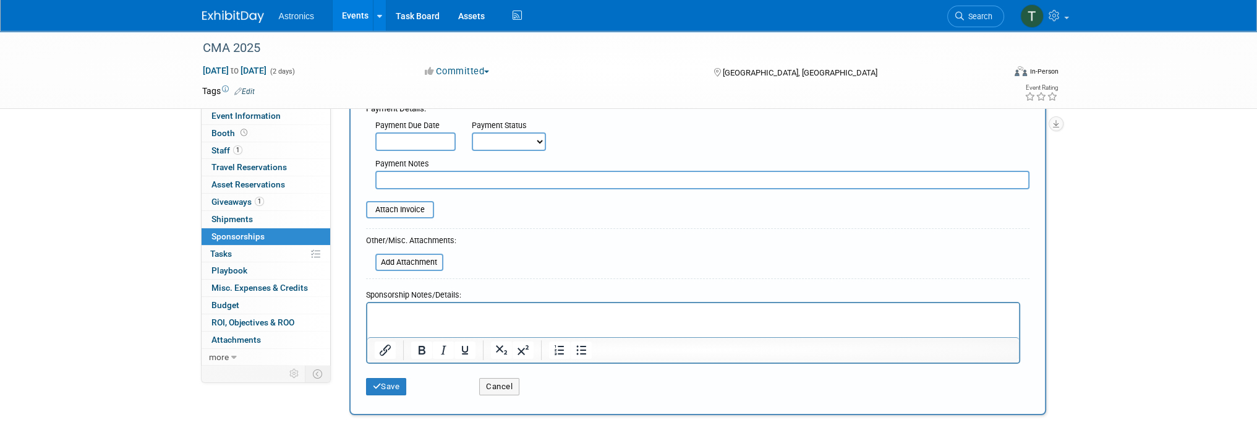
click at [379, 311] on p "Rich Text Area. Press ALT-0 for help." at bounding box center [693, 313] width 638 height 12
click at [380, 320] on html at bounding box center [693, 310] width 652 height 17
click at [506, 378] on button "Cancel" at bounding box center [499, 386] width 40 height 17
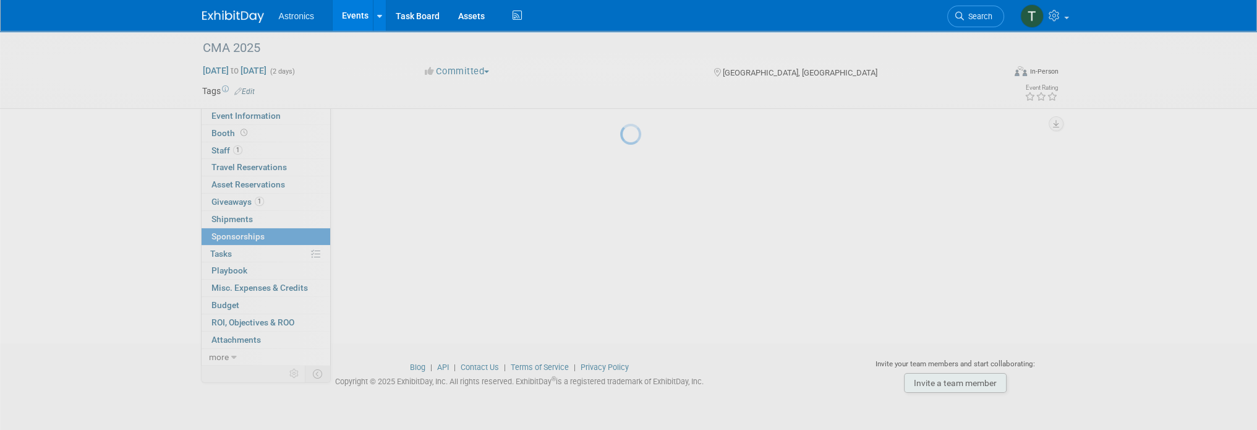
scroll to position [0, 0]
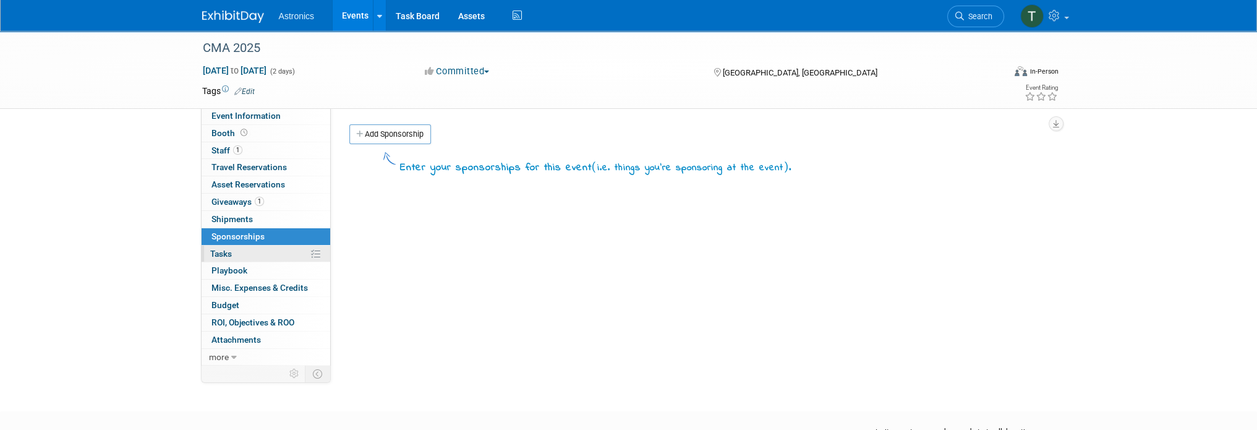
click at [255, 250] on link "0% Tasks 0%" at bounding box center [266, 254] width 129 height 17
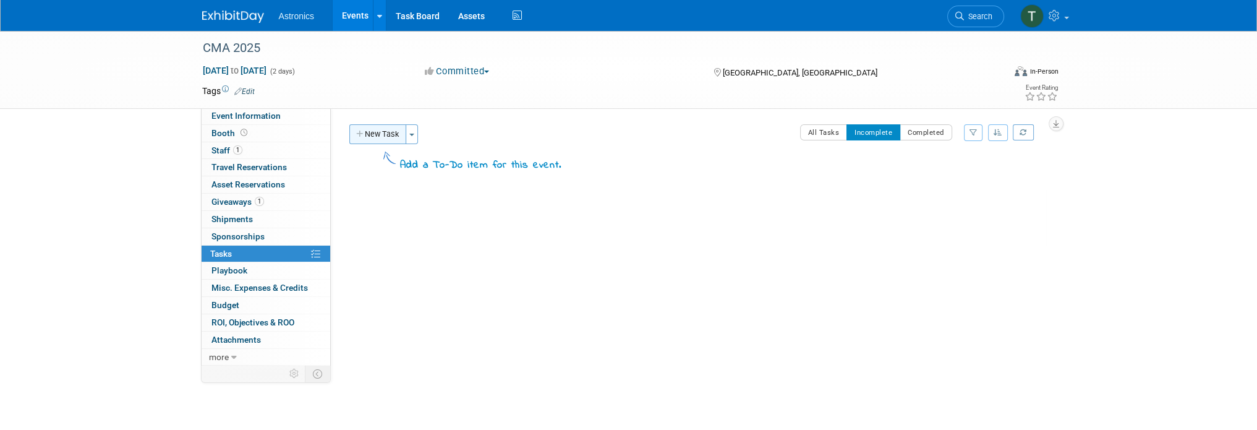
click at [393, 130] on button "New Task" at bounding box center [377, 134] width 57 height 20
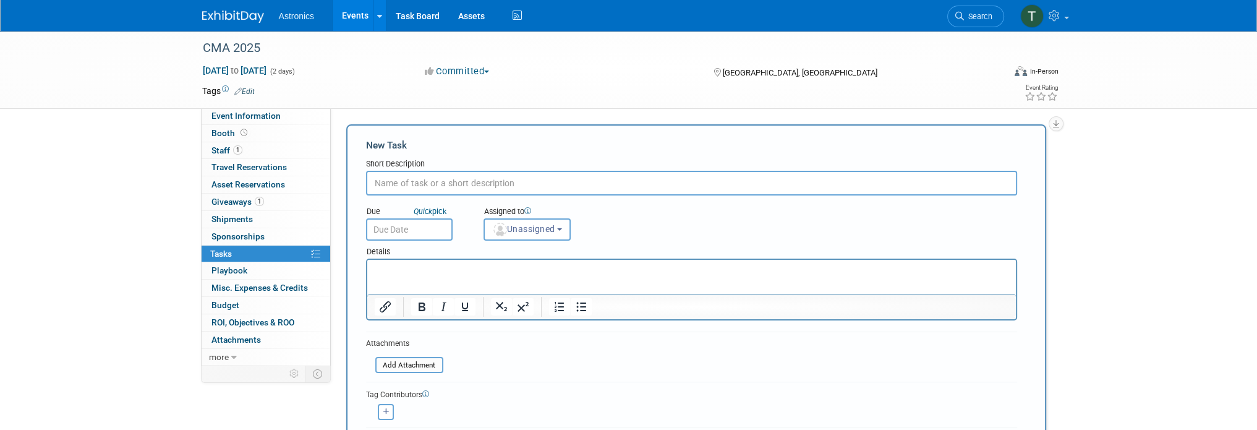
click at [407, 180] on input "text" at bounding box center [691, 183] width 651 height 25
type input "One on One's"
click at [411, 270] on p "Rich Text Area. Press ALT-0 for help." at bounding box center [691, 271] width 635 height 12
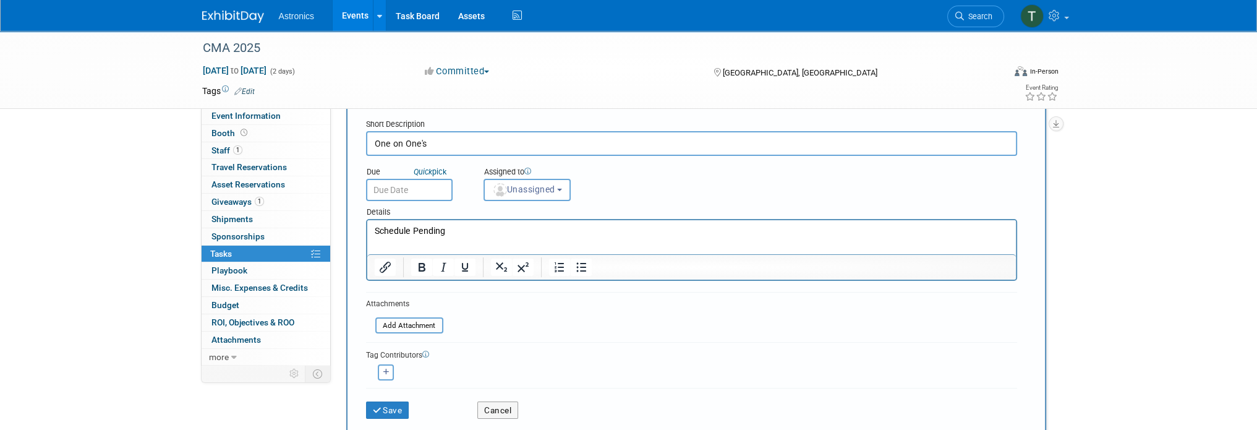
scroll to position [62, 0]
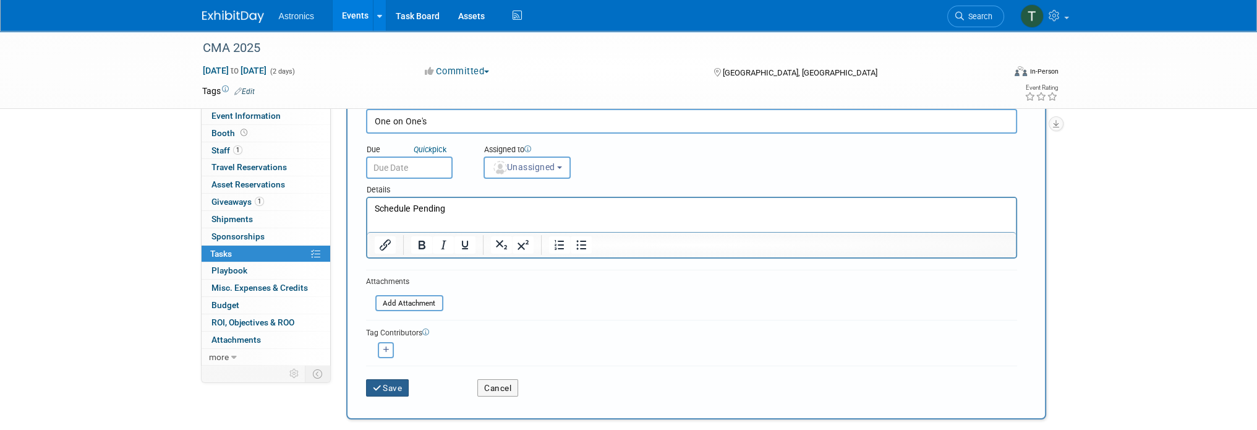
click at [395, 380] on button "Save" at bounding box center [387, 387] width 43 height 17
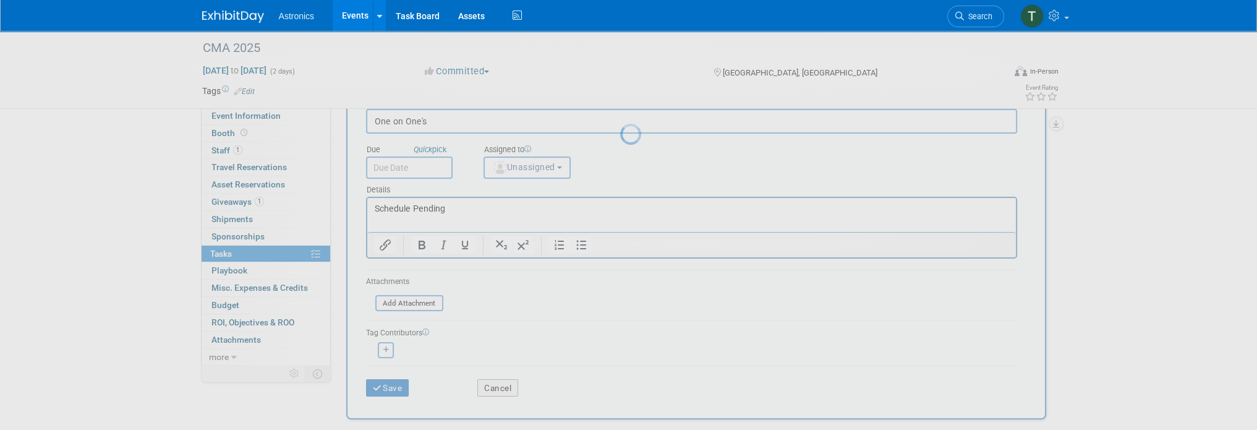
scroll to position [0, 0]
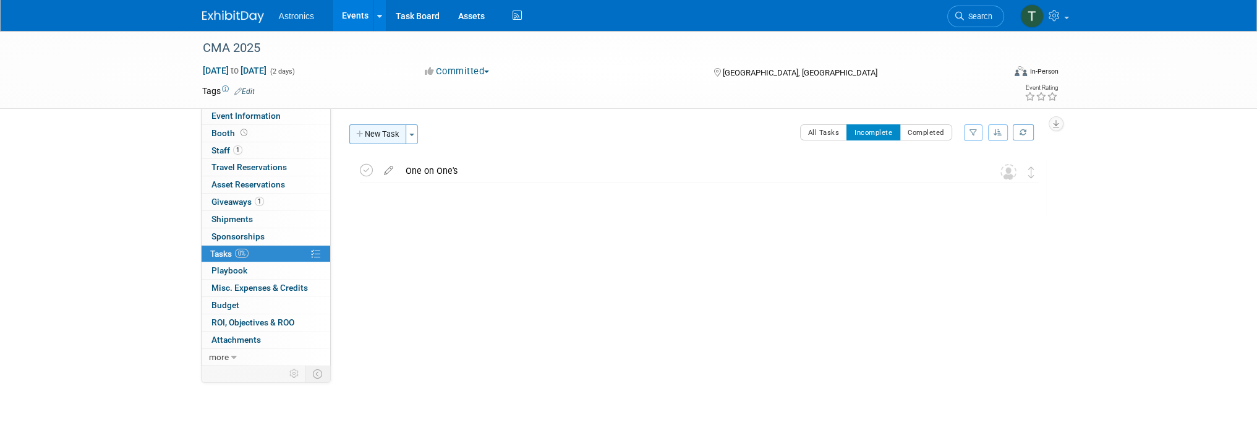
click at [385, 135] on button "New Task" at bounding box center [377, 134] width 57 height 20
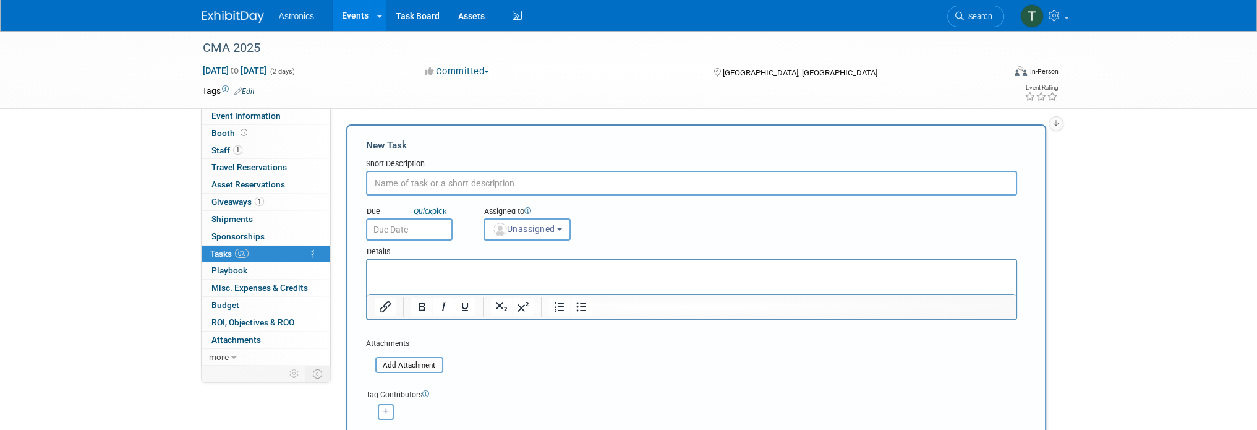
click at [391, 182] on input "text" at bounding box center [691, 183] width 651 height 25
click at [219, 268] on span "Playbook 0" at bounding box center [230, 270] width 36 height 10
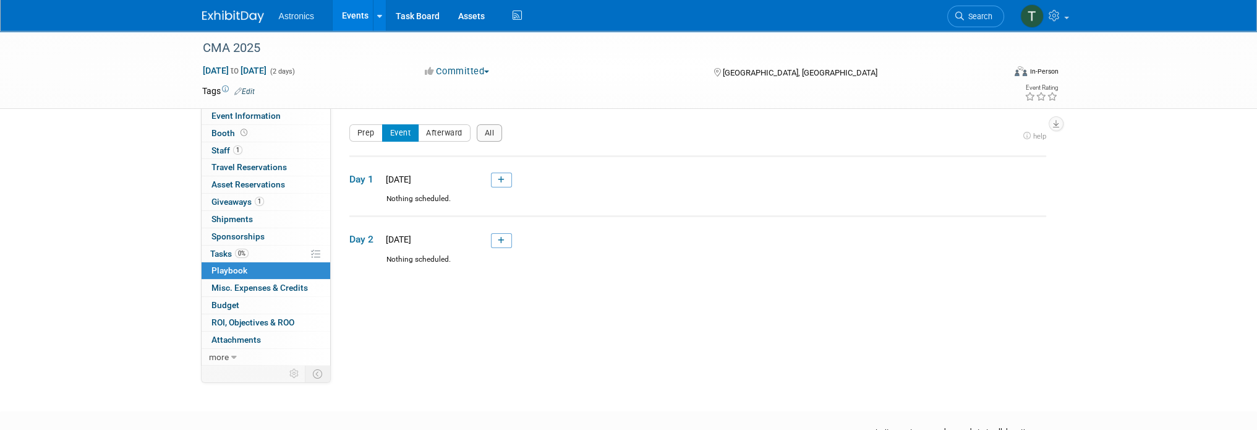
click at [242, 106] on div "CMA 2025 [DATE] to [DATE] (2 days) [DATE] to [DATE] Committed Committed Conside…" at bounding box center [628, 210] width 1257 height 358
click at [242, 113] on span "Event Information" at bounding box center [246, 116] width 69 height 10
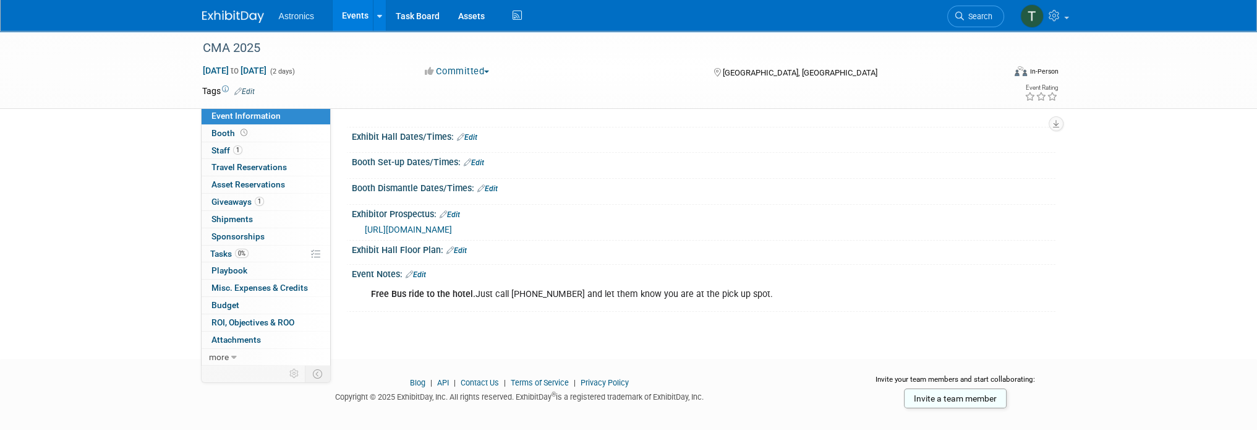
scroll to position [124, 0]
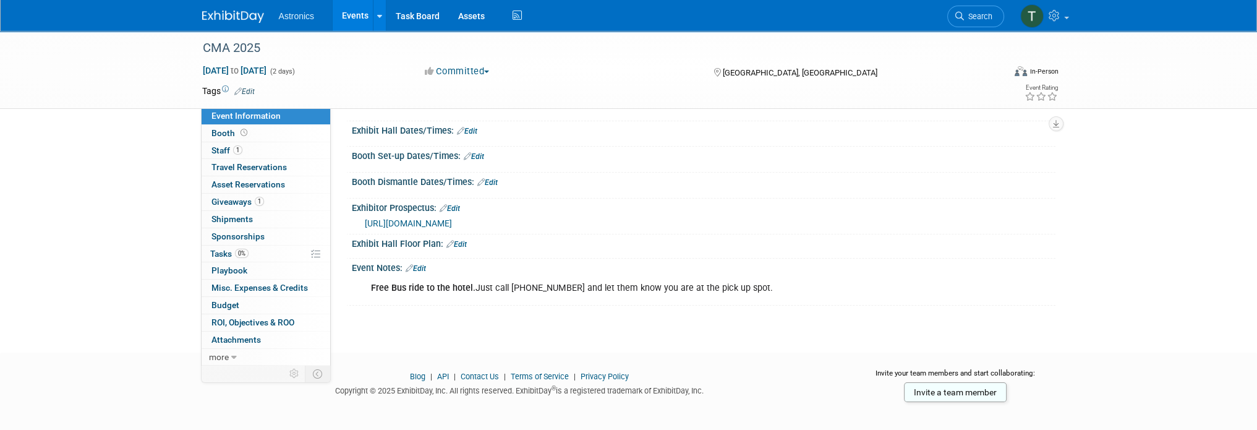
click at [423, 267] on link "Edit" at bounding box center [416, 268] width 20 height 9
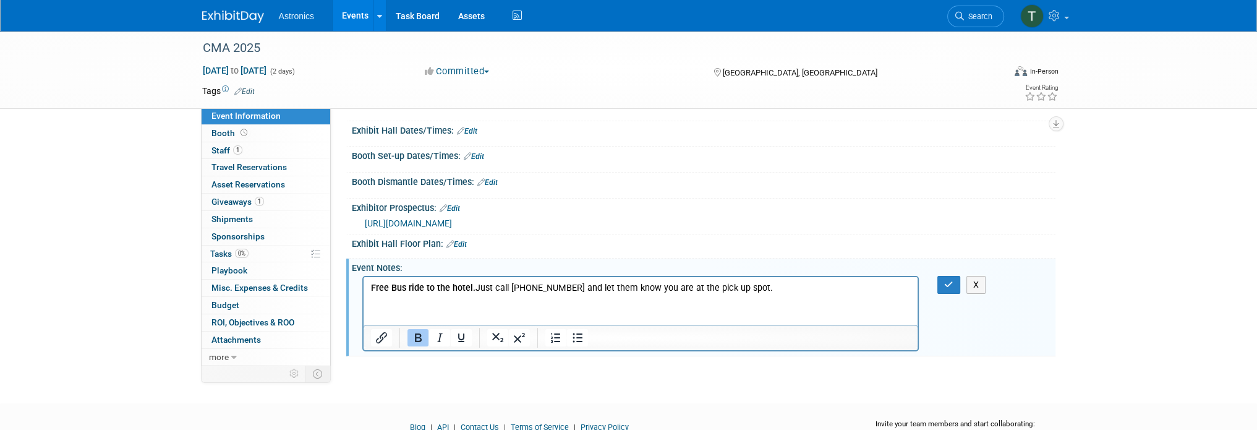
scroll to position [0, 0]
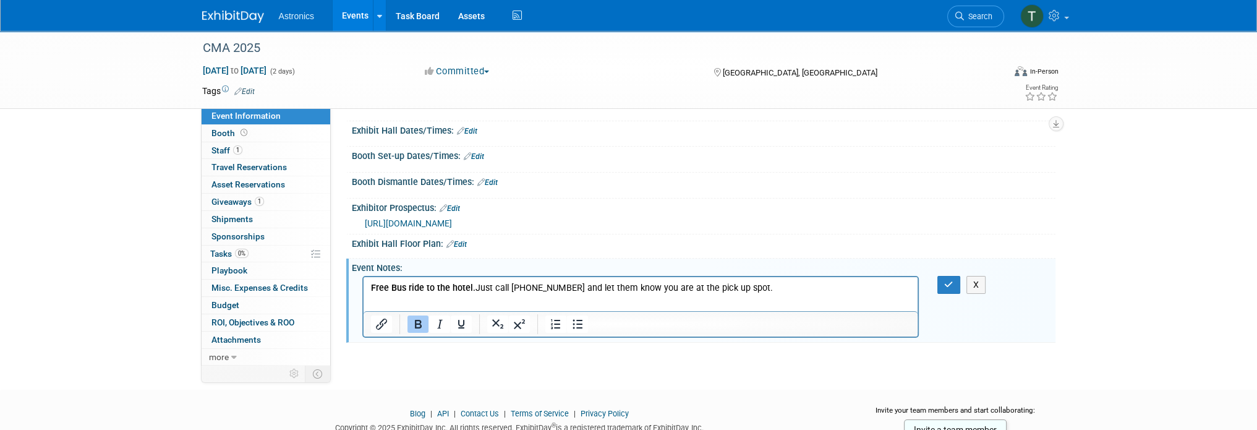
click at [757, 294] on p "Free Bus ride to the hotel. Just call [PHONE_NUMBER] and let them know you are …" at bounding box center [640, 288] width 541 height 12
drag, startPoint x: 440, startPoint y: 299, endPoint x: 367, endPoint y: 300, distance: 73.6
click at [367, 300] on html "Free Bus ride to the hotel. Just call [PHONE_NUMBER] and let them know you are …" at bounding box center [640, 292] width 555 height 30
click at [422, 323] on icon "Bold" at bounding box center [418, 324] width 15 height 15
click at [652, 301] on p "Training Schedule : [URL][DOMAIN_NAME]" at bounding box center [640, 300] width 541 height 12
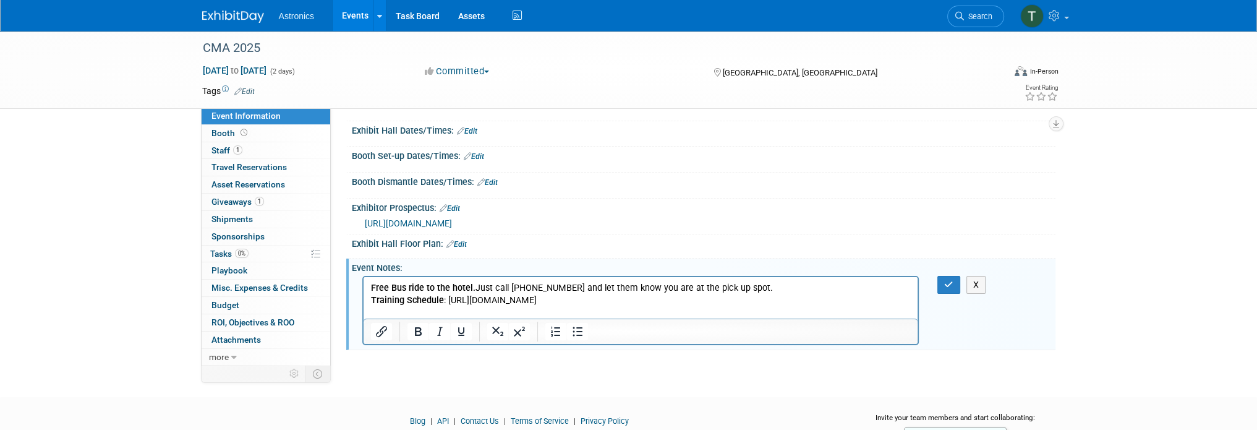
click at [666, 302] on p "Training Schedule : [URL][DOMAIN_NAME]" at bounding box center [640, 300] width 541 height 12
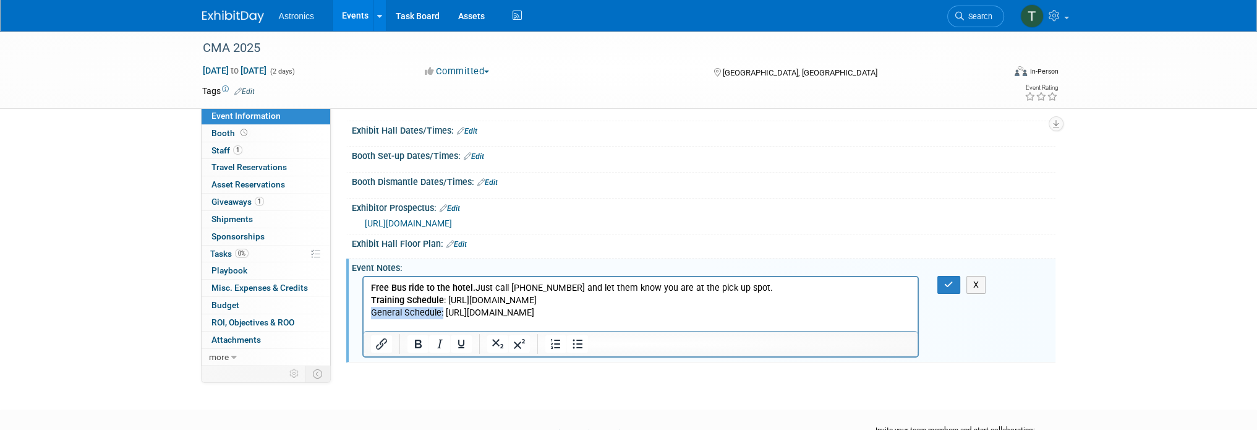
drag, startPoint x: 442, startPoint y: 313, endPoint x: 369, endPoint y: 314, distance: 73.0
click at [369, 314] on html "Free Bus ride to the hotel. Just call [PHONE_NUMBER] and let them know you are …" at bounding box center [640, 304] width 555 height 54
click at [415, 346] on icon "Bold" at bounding box center [418, 344] width 7 height 9
click at [638, 316] on p "General Schedule: [URL][DOMAIN_NAME]" at bounding box center [640, 313] width 541 height 12
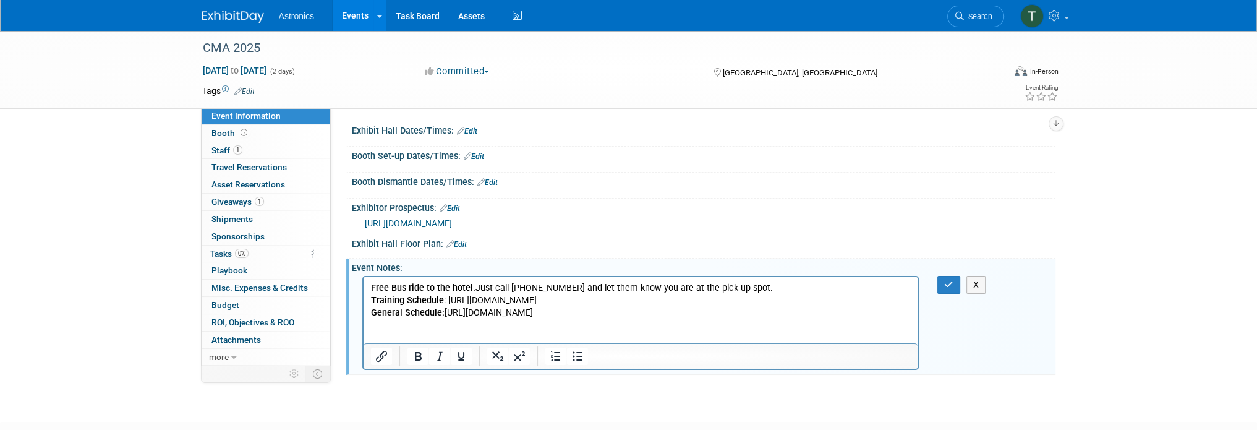
drag, startPoint x: 684, startPoint y: 328, endPoint x: 855, endPoint y: 317, distance: 171.0
click at [687, 327] on p "Rich Text Area. Press ALT-0 for help." at bounding box center [640, 325] width 541 height 12
click at [950, 288] on button "button" at bounding box center [949, 285] width 23 height 18
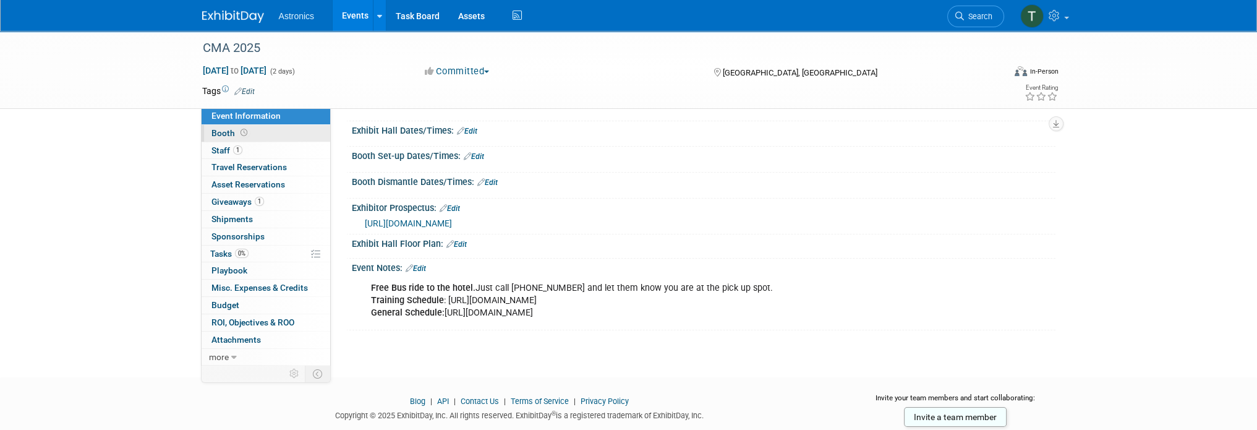
click at [220, 135] on span "Booth" at bounding box center [231, 133] width 38 height 10
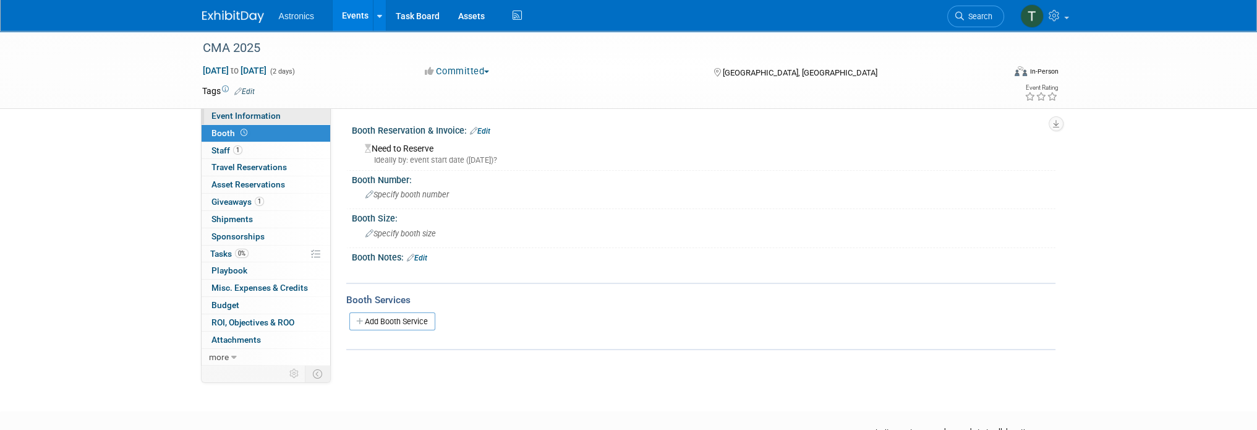
click at [215, 118] on span "Event Information" at bounding box center [246, 116] width 69 height 10
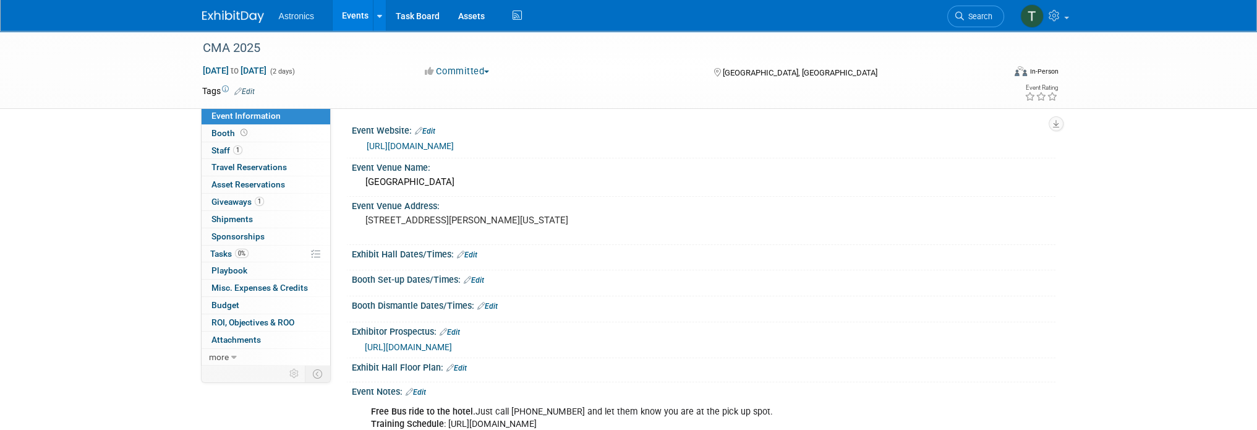
click at [247, 95] on link "Edit" at bounding box center [244, 91] width 20 height 9
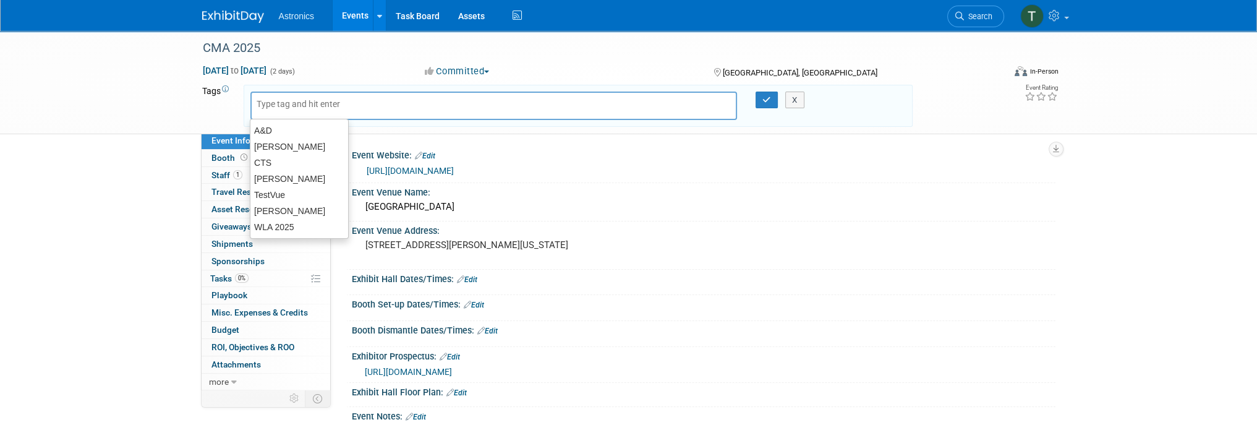
click at [314, 103] on input "text" at bounding box center [306, 104] width 99 height 12
click at [313, 103] on input "text" at bounding box center [306, 104] width 99 height 12
click at [801, 257] on div "Event Venue Address: [STREET_ADDRESS][PERSON_NAME][US_STATE]" at bounding box center [700, 245] width 709 height 48
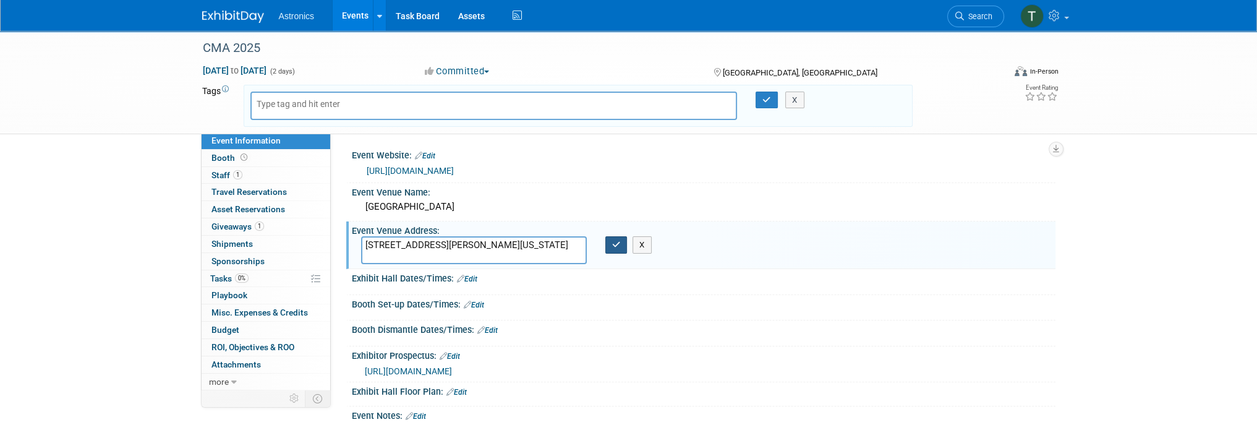
click at [614, 249] on button "button" at bounding box center [616, 244] width 22 height 17
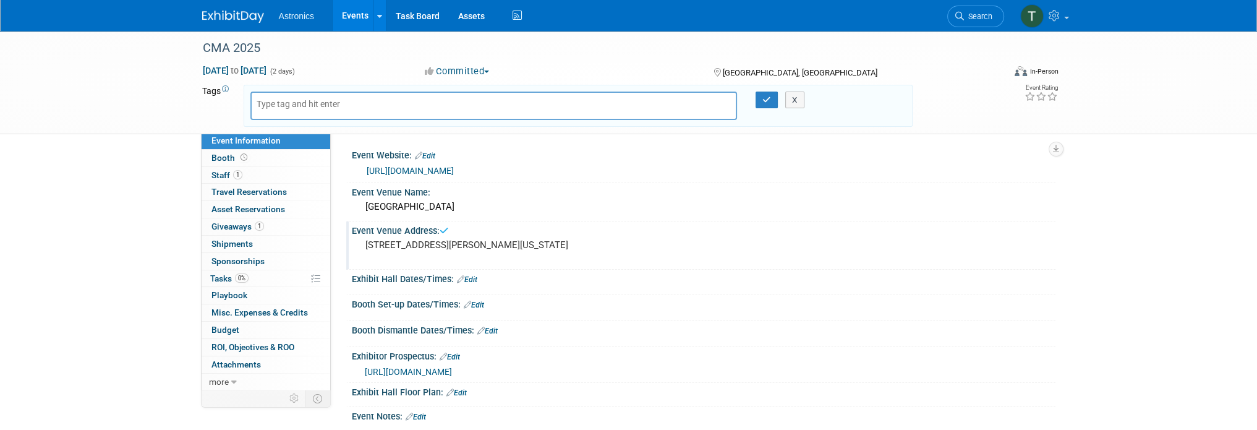
scroll to position [62, 0]
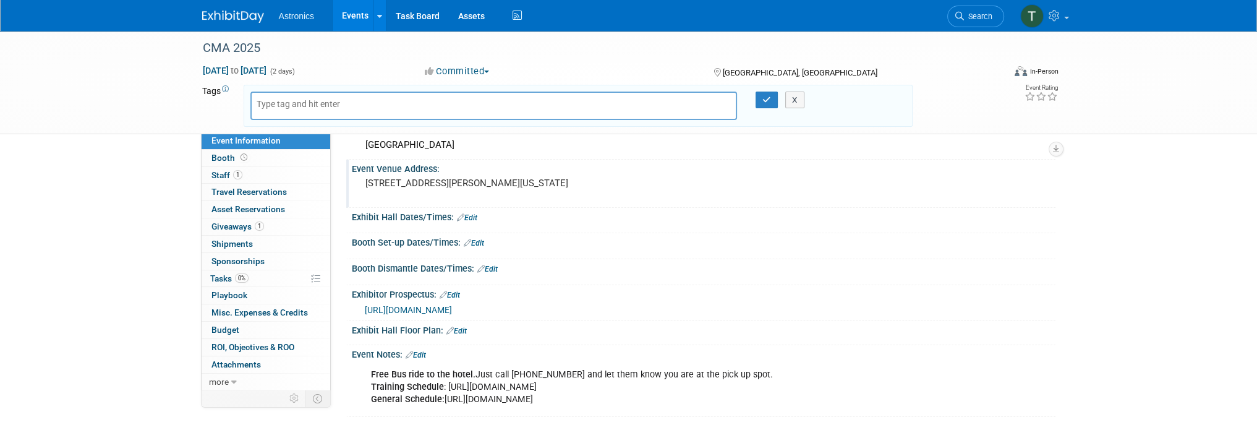
click at [470, 215] on link "Edit" at bounding box center [467, 217] width 20 height 9
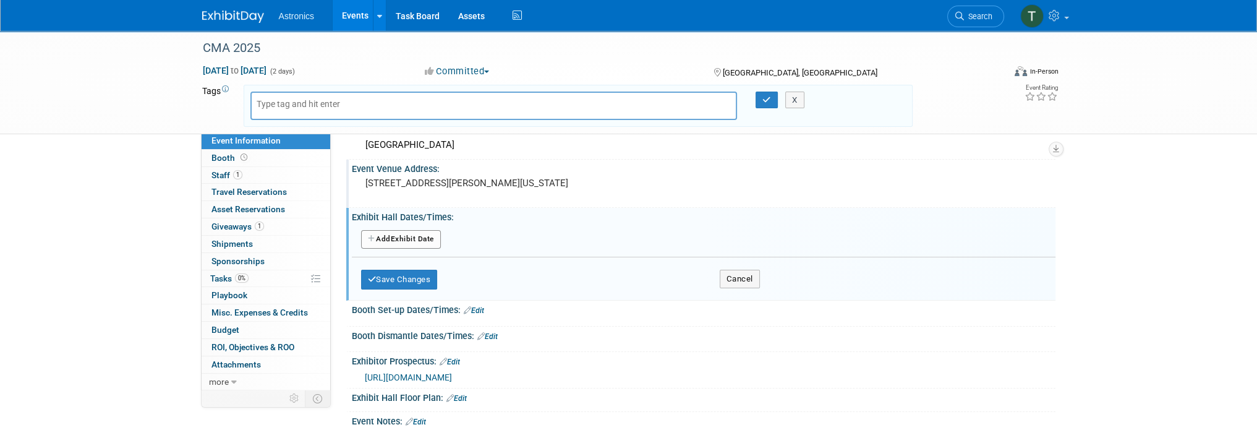
click at [545, 341] on div "Save Changes Cancel" at bounding box center [704, 344] width 704 height 7
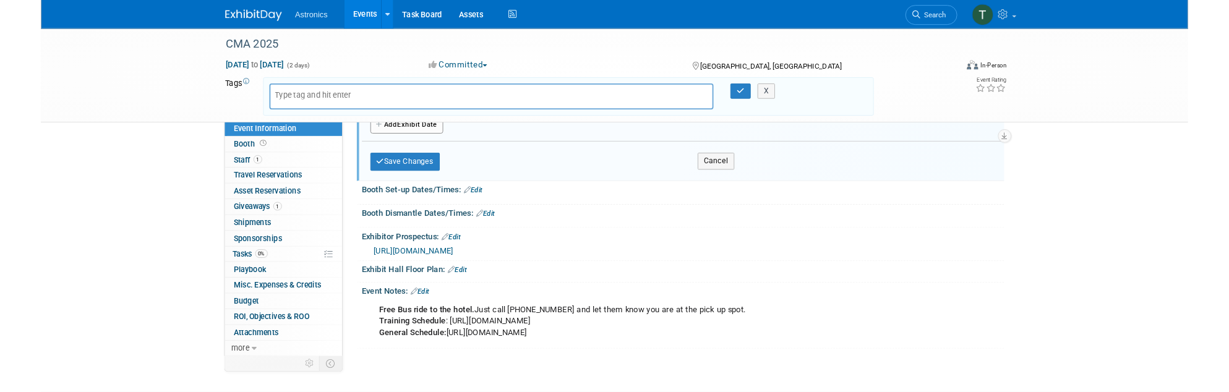
scroll to position [186, 0]
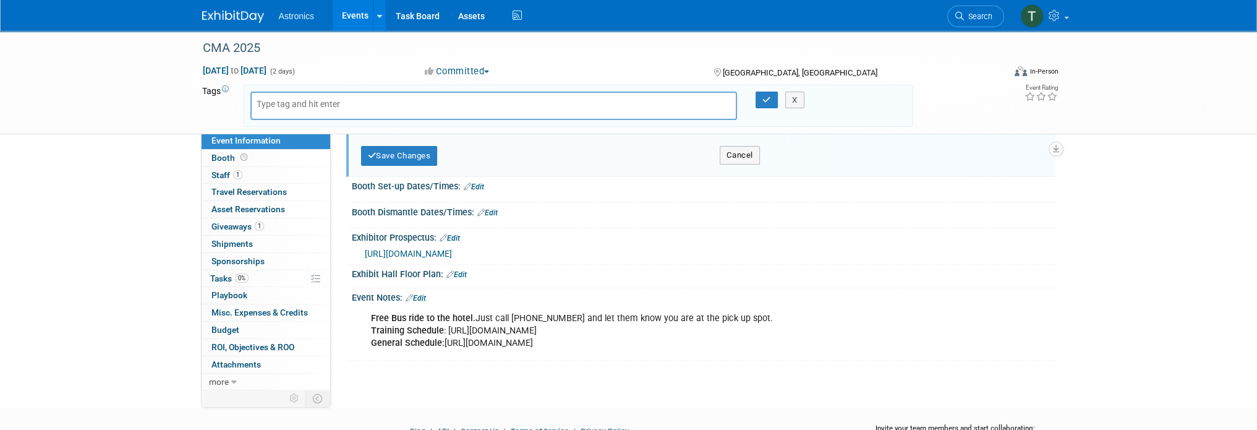
click at [957, 265] on div "Exhibit Hall Floor Plan: Edit" at bounding box center [704, 273] width 704 height 16
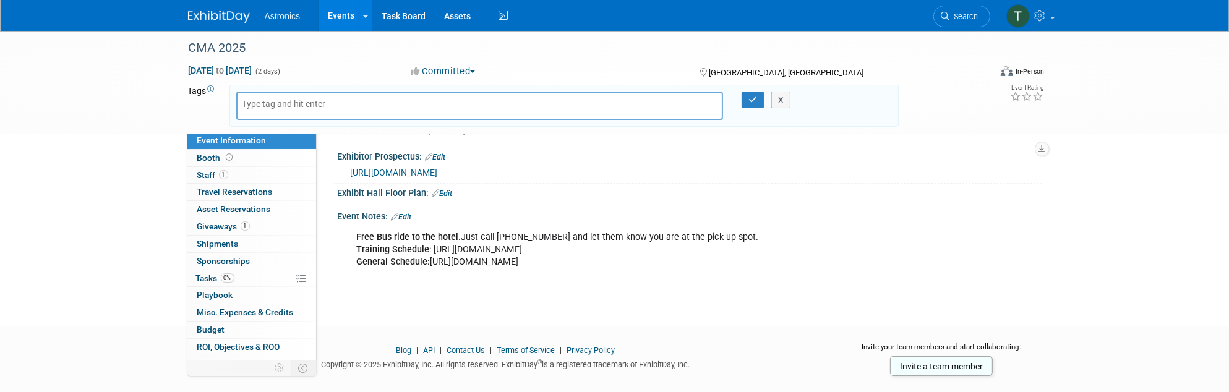
scroll to position [284, 0]
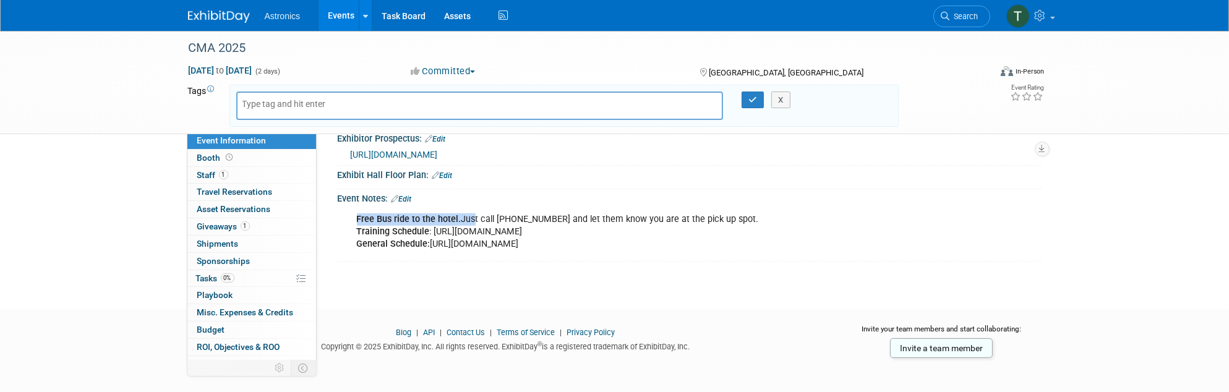
drag, startPoint x: 357, startPoint y: 215, endPoint x: 466, endPoint y: 215, distance: 108.8
click at [466, 215] on div "Free Bus ride to the hotel. Just call [PHONE_NUMBER] and let them know you are …" at bounding box center [626, 231] width 557 height 49
drag, startPoint x: 503, startPoint y: 212, endPoint x: 561, endPoint y: 217, distance: 57.8
click at [509, 212] on div "Free Bus ride to the hotel. Just call [PHONE_NUMBER] and let them know you are …" at bounding box center [626, 231] width 557 height 49
drag, startPoint x: 571, startPoint y: 218, endPoint x: 593, endPoint y: 220, distance: 21.7
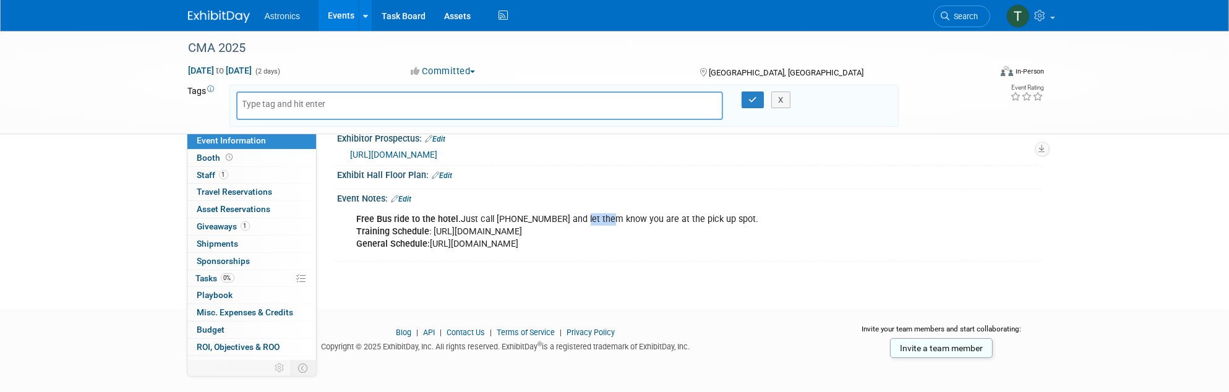
click at [593, 220] on div "Free Bus ride to the hotel. Just call [PHONE_NUMBER] and let them know you are …" at bounding box center [626, 231] width 557 height 49
drag, startPoint x: 555, startPoint y: 216, endPoint x: 496, endPoint y: 209, distance: 59.8
click at [496, 209] on div "Free Bus ride to the hotel. Just call [PHONE_NUMBER] and let them know you are …" at bounding box center [626, 231] width 557 height 49
click at [502, 220] on div "Free Bus ride to the hotel. Just call [PHONE_NUMBER] and let them know you are …" at bounding box center [626, 231] width 557 height 49
drag, startPoint x: 498, startPoint y: 217, endPoint x: 558, endPoint y: 221, distance: 60.7
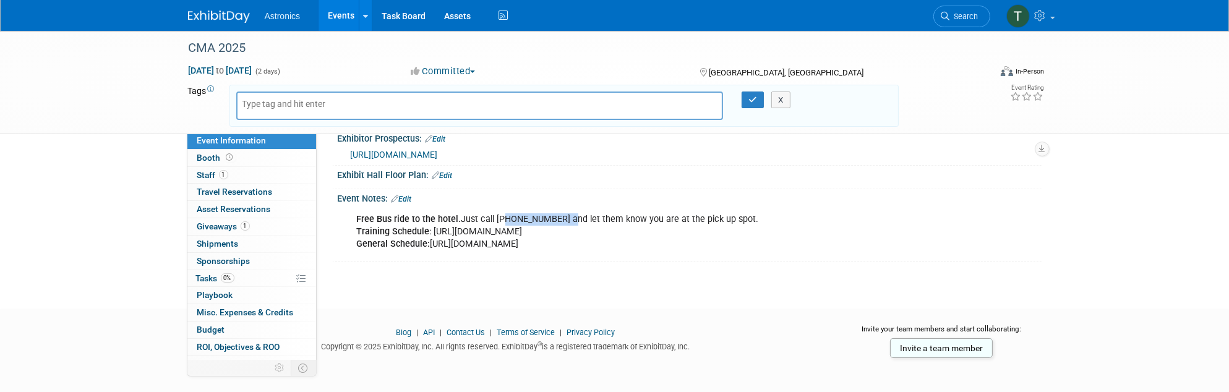
click at [558, 221] on div "Free Bus ride to the hotel. Just call [PHONE_NUMBER] and let them know you are …" at bounding box center [626, 231] width 557 height 49
click at [758, 99] on div "X" at bounding box center [786, 100] width 56 height 17
click at [212, 241] on span "Shipments 0" at bounding box center [217, 244] width 41 height 10
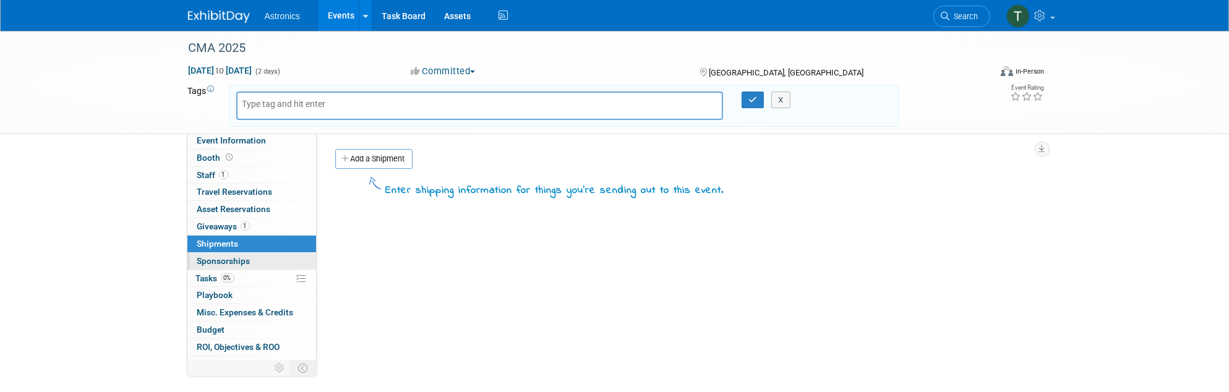
click at [212, 256] on span "Sponsorships 0" at bounding box center [223, 261] width 53 height 10
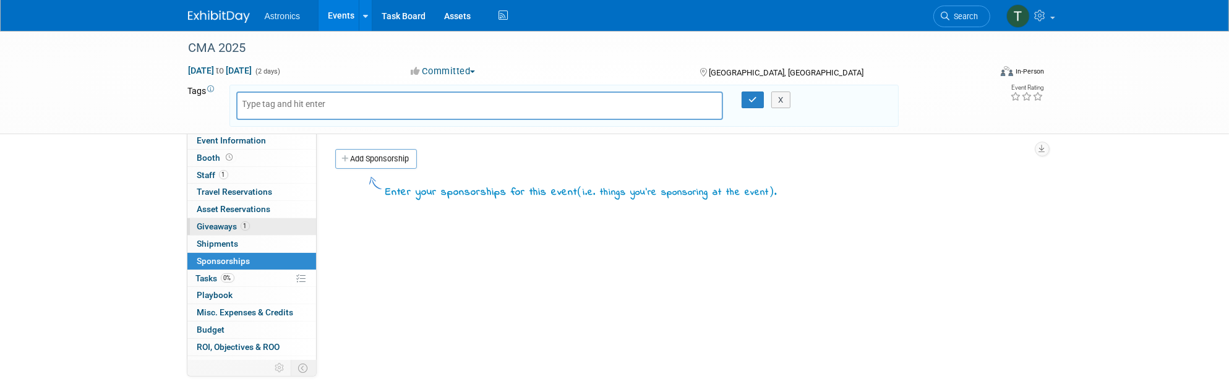
click at [212, 222] on span "Giveaways 1" at bounding box center [223, 226] width 53 height 10
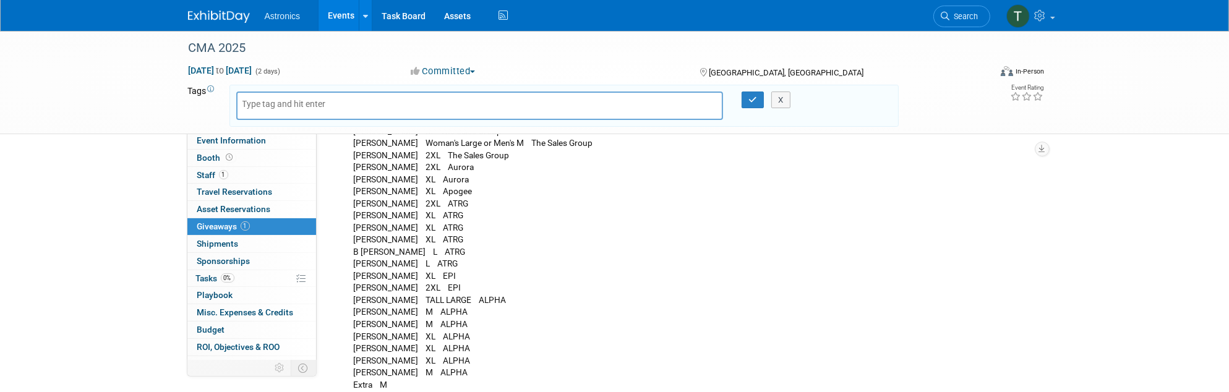
scroll to position [186, 0]
click at [754, 100] on icon "button" at bounding box center [752, 100] width 9 height 8
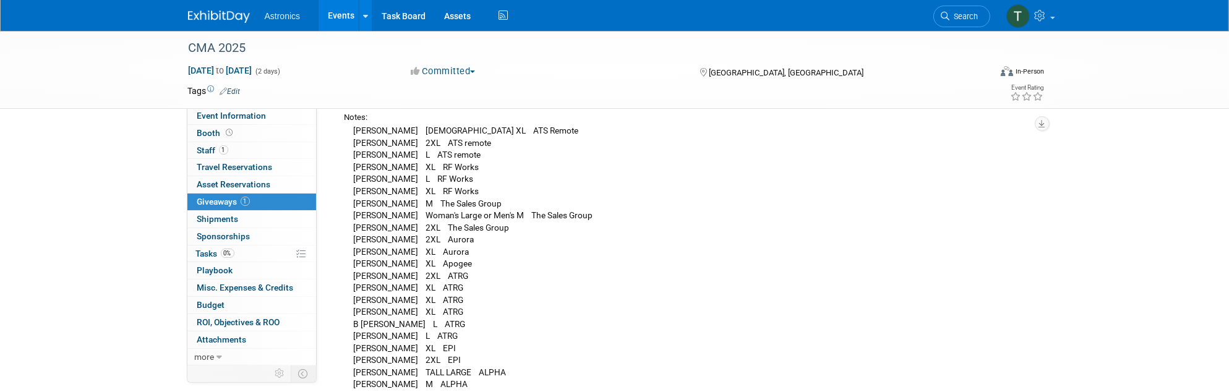
scroll to position [124, 0]
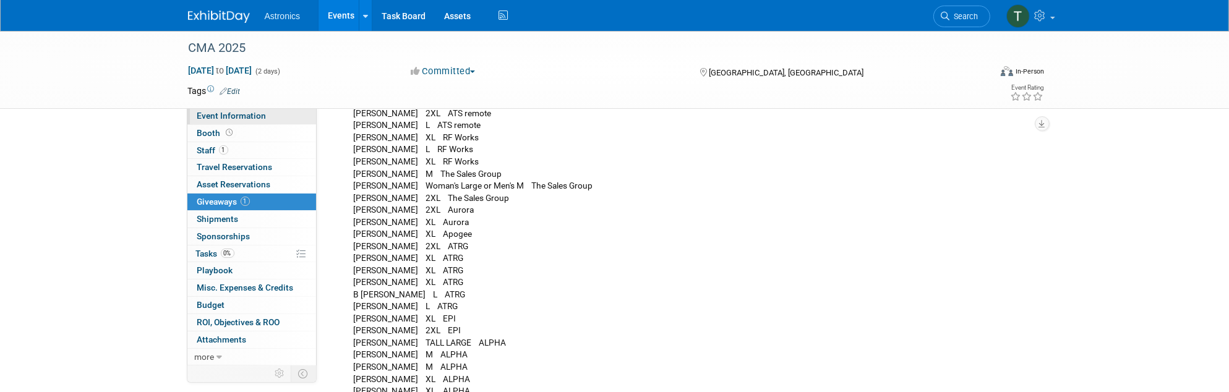
click at [213, 116] on span "Event Information" at bounding box center [231, 116] width 69 height 10
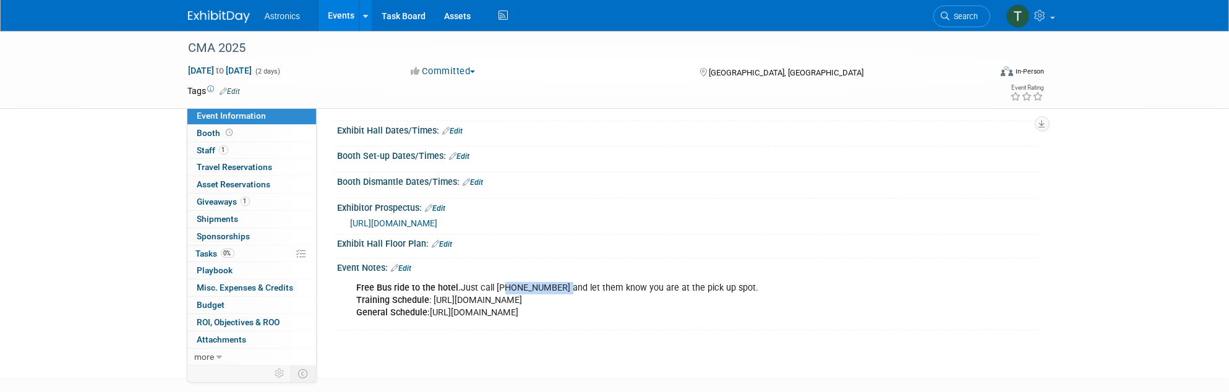
drag, startPoint x: 497, startPoint y: 286, endPoint x: 556, endPoint y: 288, distance: 58.8
click at [556, 288] on div "Free Bus ride to the hotel. Just call [PHONE_NUMBER] and let them know you are …" at bounding box center [626, 300] width 557 height 49
copy div "[PHONE_NUMBER]"
click at [1061, 241] on div "CMA 2025 [DATE] to [DATE] (2 days) [DATE] to [DATE] Committed Committed Conside…" at bounding box center [614, 131] width 1229 height 448
